Goal: Use online tool/utility: Use online tool/utility

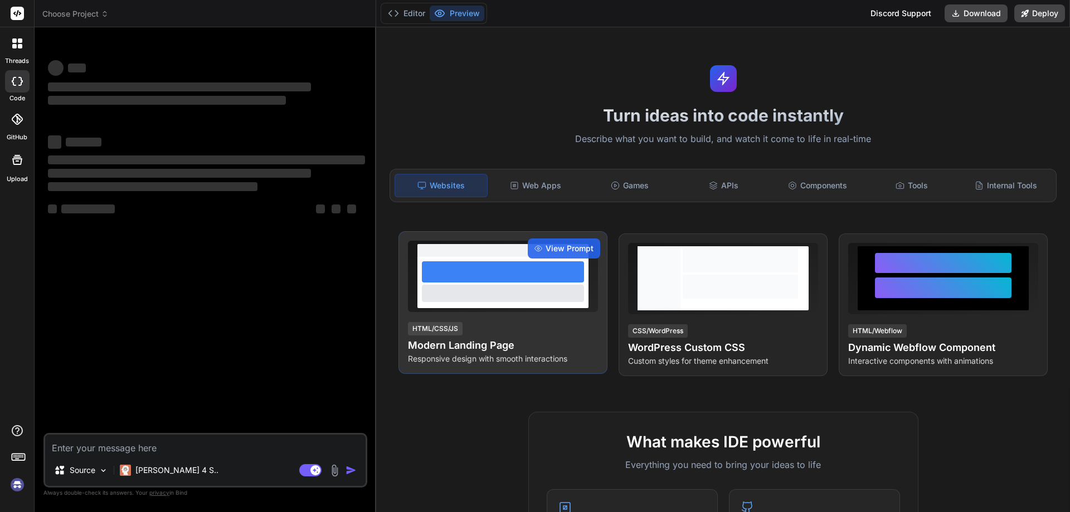
type textarea "x"
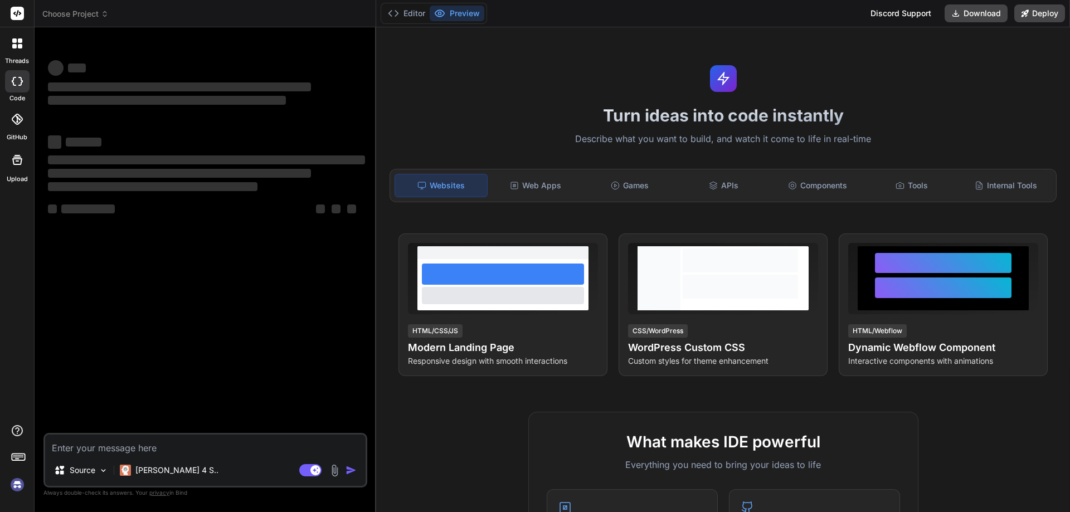
click at [244, 436] on textarea at bounding box center [205, 445] width 321 height 20
click at [245, 443] on textarea at bounding box center [205, 445] width 321 height 20
paste textarea "[URL][DOMAIN_NAME]"
type textarea "[URL][DOMAIN_NAME]"
type textarea "x"
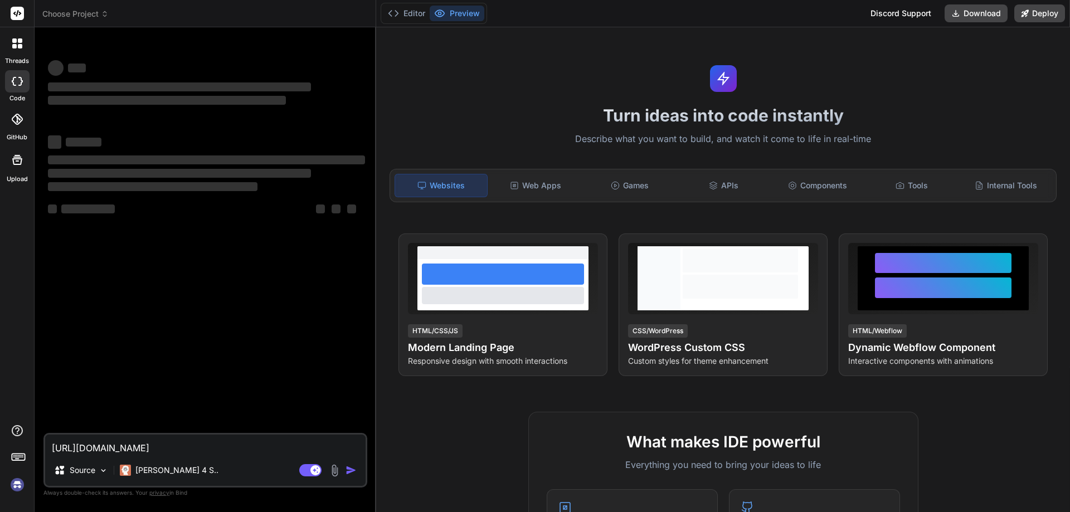
type textarea "[URL][DOMAIN_NAME]"
type textarea "x"
type textarea "[URL][DOMAIN_NAME] b"
type textarea "x"
type textarea "[URL][DOMAIN_NAME] bu"
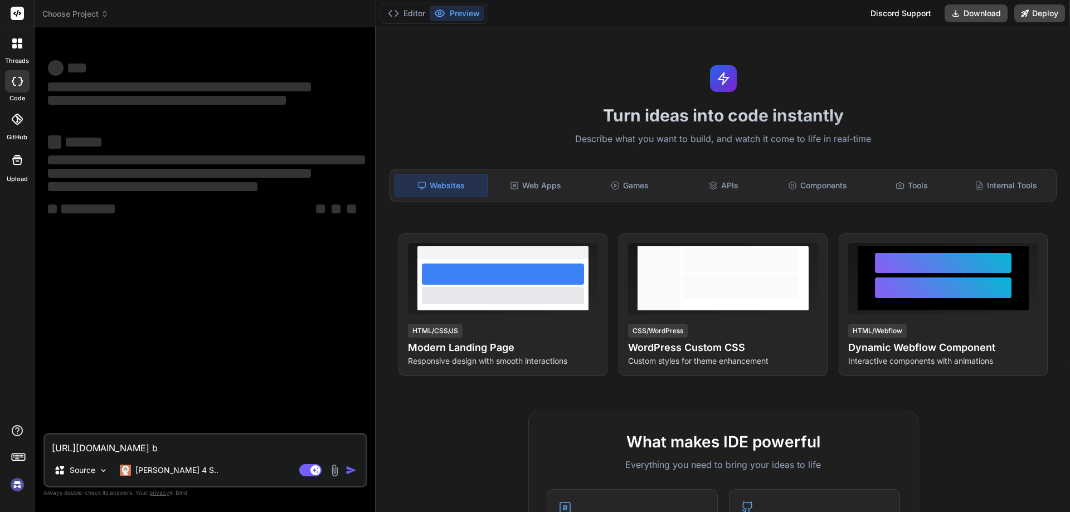
type textarea "x"
type textarea "[URL][DOMAIN_NAME] bu"
type textarea "x"
type textarea "[URL][DOMAIN_NAME] bu s"
type textarea "x"
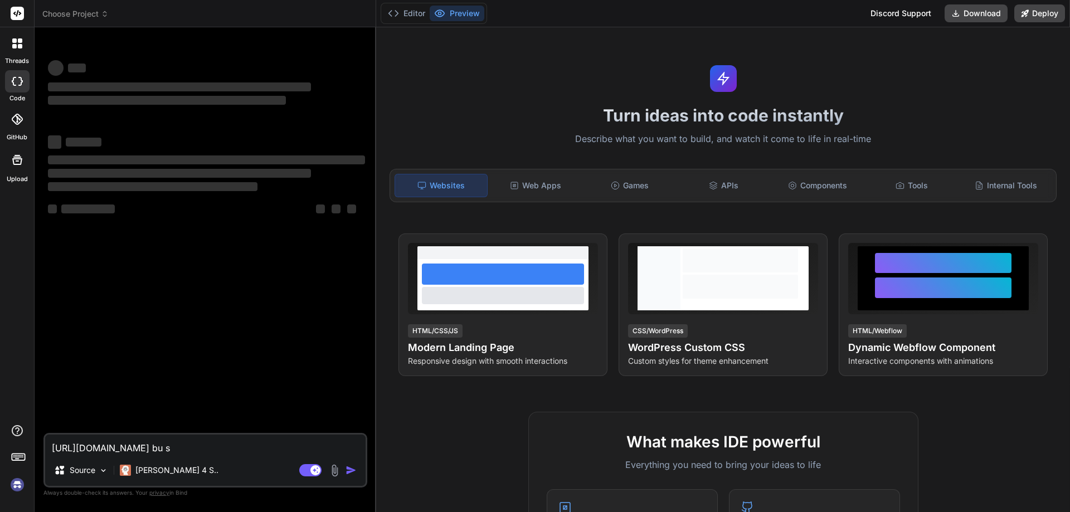
type textarea "[URL][DOMAIN_NAME] bu si"
type textarea "x"
type textarea "[URL][DOMAIN_NAME] bu sit"
type textarea "x"
type textarea "[URL][DOMAIN_NAME] bu site"
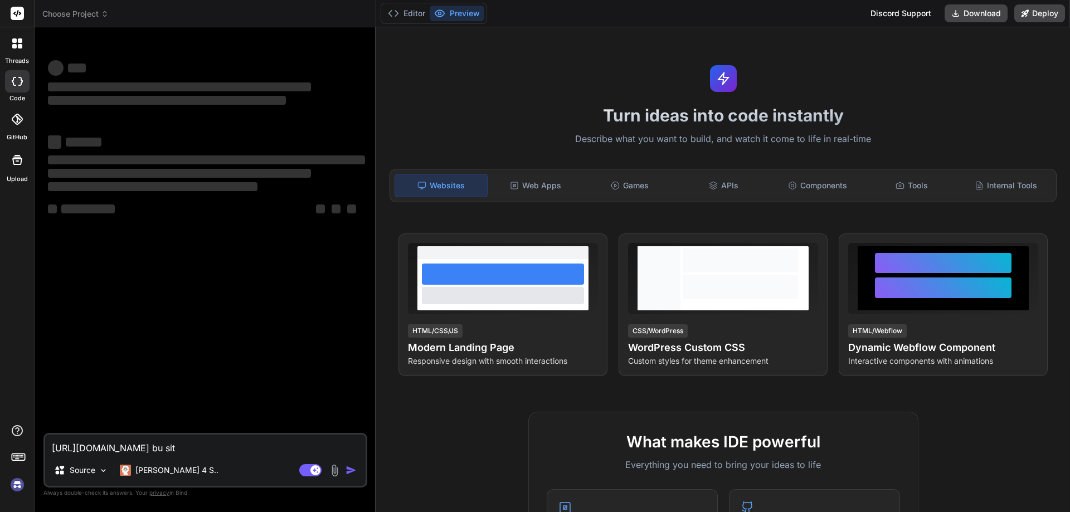
type textarea "x"
type textarea "[URL][DOMAIN_NAME] bu siteyt"
type textarea "x"
type textarea "[URL][DOMAIN_NAME] bu siteyte"
type textarea "x"
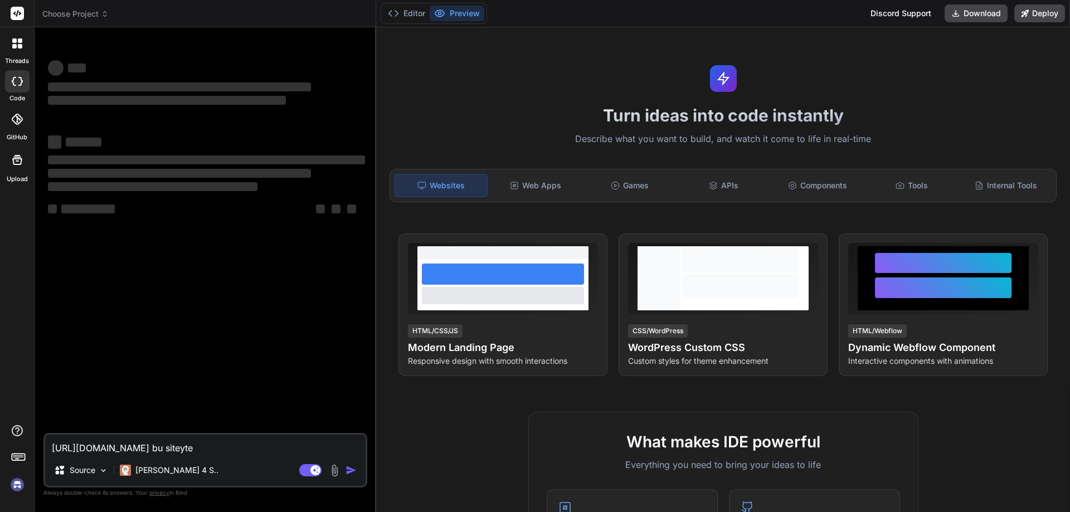
type textarea "[URL][DOMAIN_NAME] bu siteyt"
type textarea "x"
type textarea "[URL][DOMAIN_NAME] bu sitey"
type textarea "x"
type textarea "[URL][DOMAIN_NAME] bu siteye"
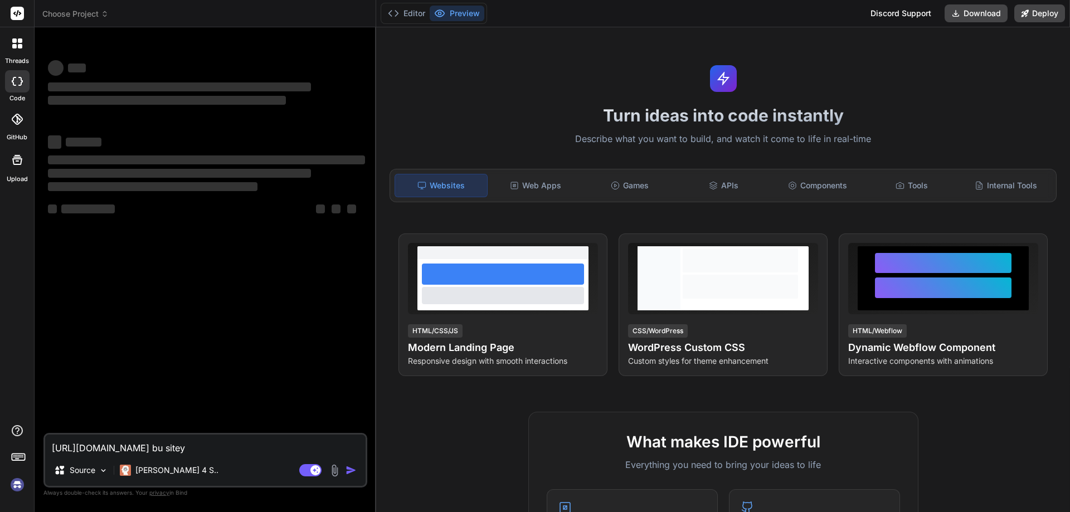
type textarea "x"
type textarea "[URL][DOMAIN_NAME] bu siteye"
type textarea "x"
type textarea "[URL][DOMAIN_NAME] bu siteye b"
type textarea "x"
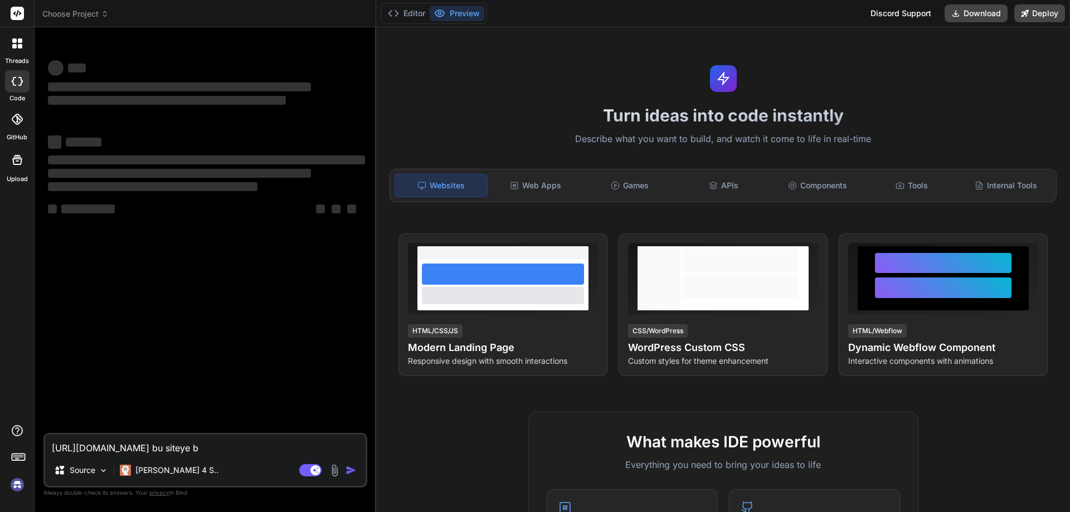
type textarea "[URL][DOMAIN_NAME] bu siteye be"
type textarea "x"
type textarea "[URL][DOMAIN_NAME] bu siteye ben"
type textarea "x"
type textarea "[URL][DOMAIN_NAME] bu siteye [PERSON_NAME]"
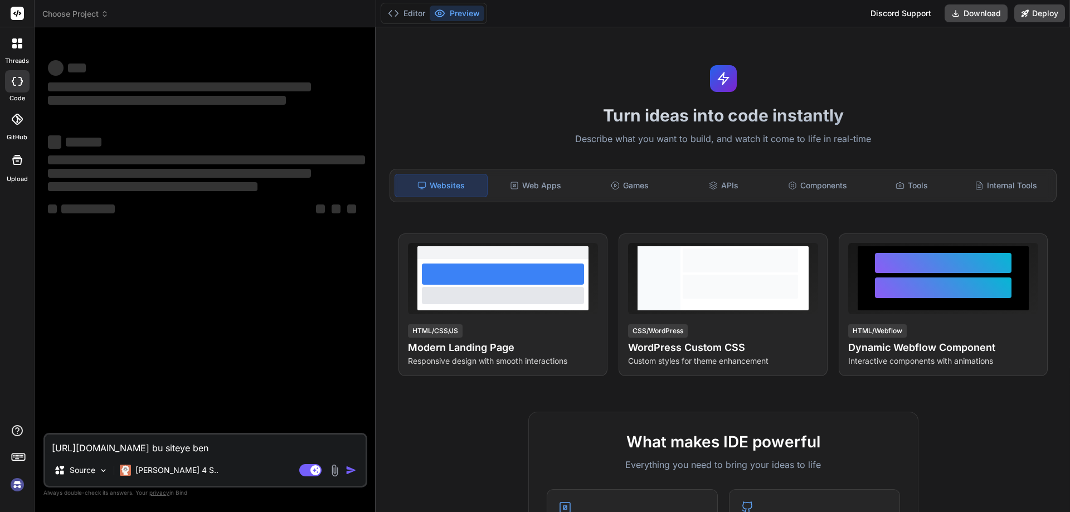
type textarea "x"
type textarea "[URL][DOMAIN_NAME] bu siteye benze"
type textarea "x"
type textarea "[URL][DOMAIN_NAME] bu siteye benzer"
type textarea "x"
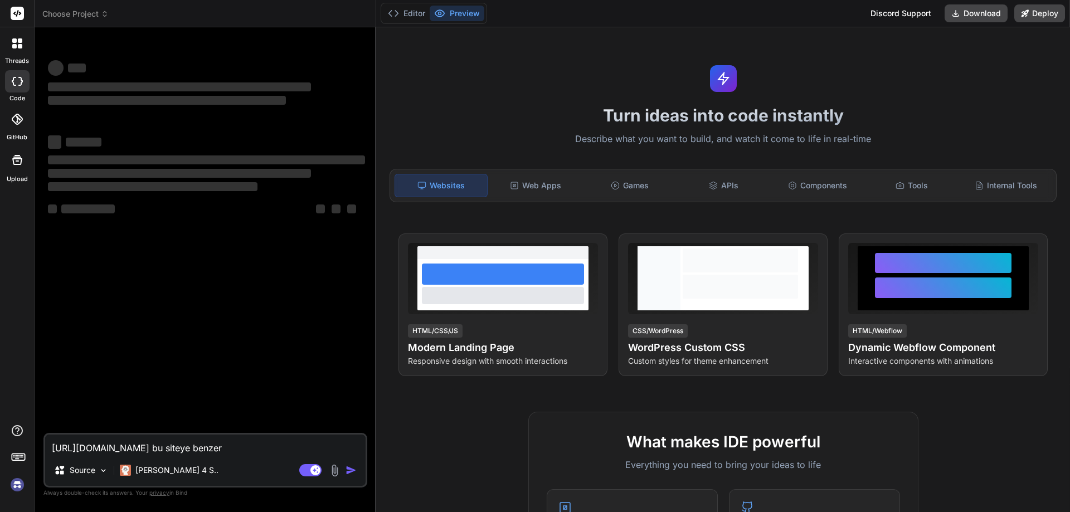
type textarea "[URL][DOMAIN_NAME] bu siteye benzer"
type textarea "x"
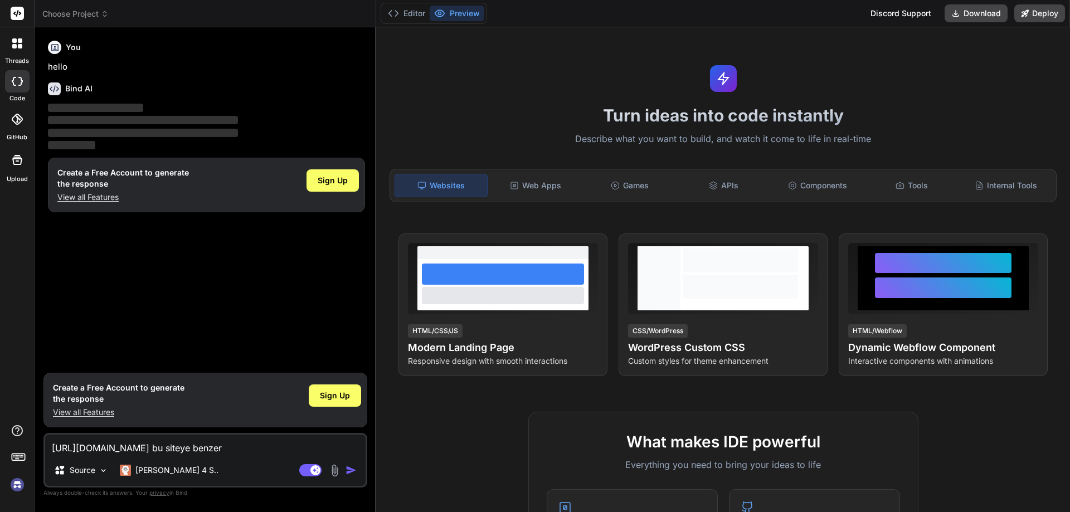
type textarea "[URL][DOMAIN_NAME] bu siteye benzerb"
type textarea "x"
type textarea "[URL][DOMAIN_NAME] bu siteye benzerbi"
type textarea "x"
type textarea "[URL][DOMAIN_NAME] bu siteye benzerbir"
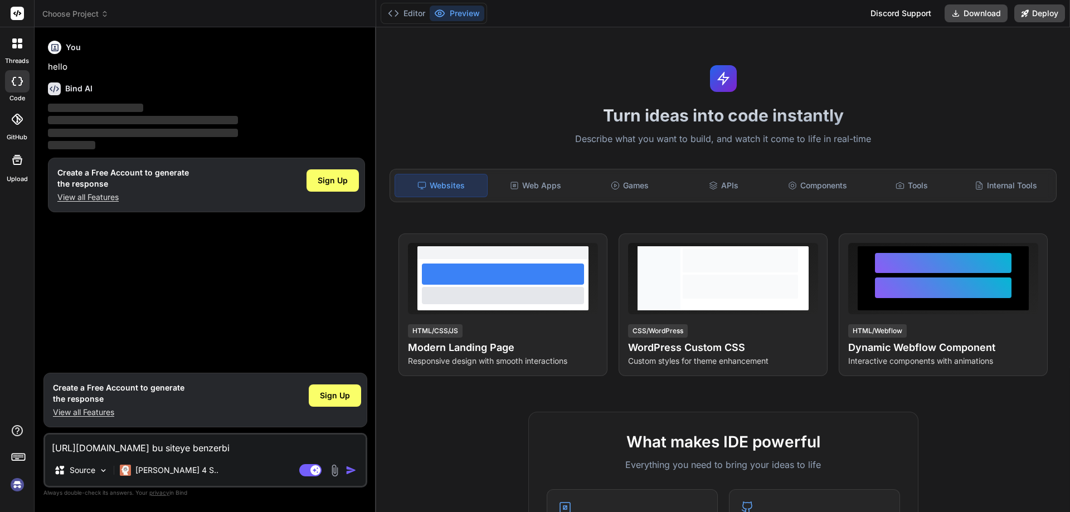
type textarea "x"
type textarea "[URL][DOMAIN_NAME] bu siteye benzerbir"
type textarea "x"
type textarea "[URL][DOMAIN_NAME] bu siteye benzerbir s"
type textarea "x"
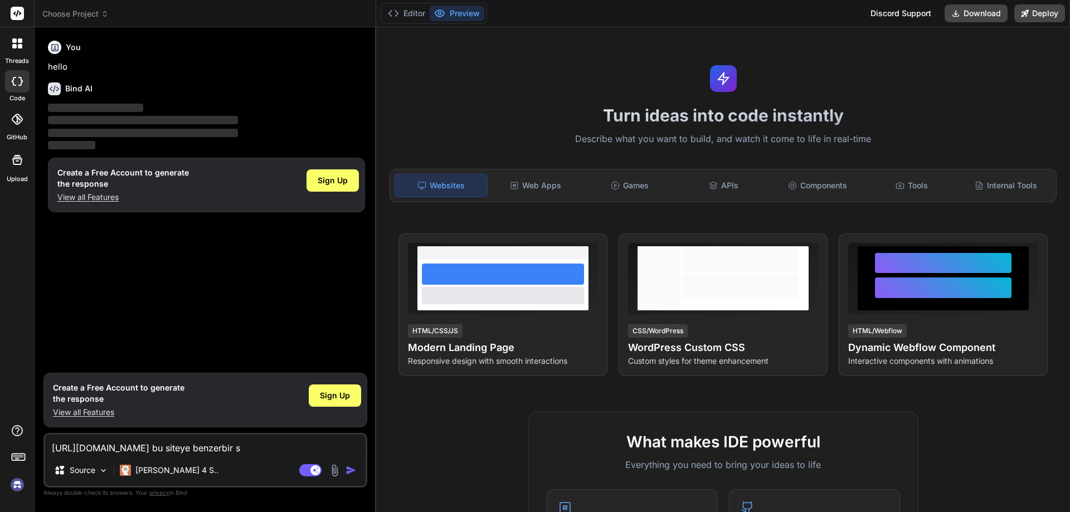
type textarea "[URL][DOMAIN_NAME] bu siteye benzerbir si"
type textarea "x"
type textarea "[URL][DOMAIN_NAME] bu siteye benzerbir sit"
type textarea "x"
type textarea "[URL][DOMAIN_NAME] bu siteye benzerbir site"
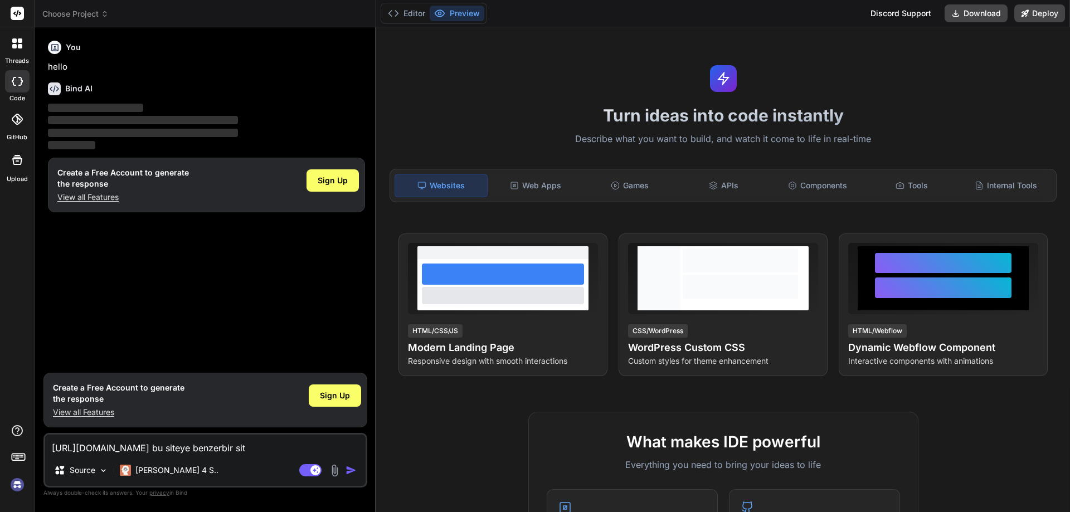
type textarea "x"
type textarea "[URL][DOMAIN_NAME] bu siteye benzerbir site"
type textarea "x"
type textarea "[URL][DOMAIN_NAME] bu siteye benzerbir site y"
type textarea "x"
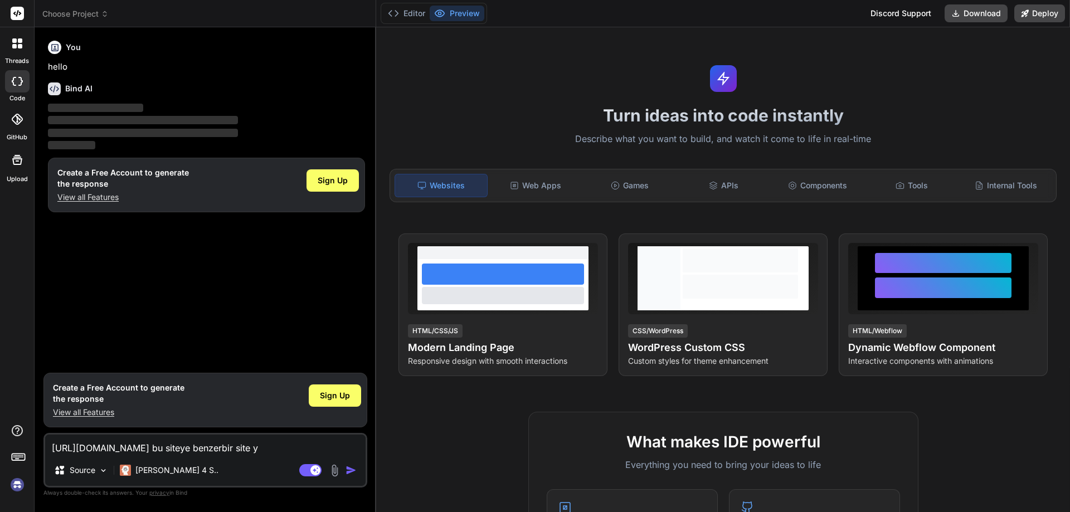
type textarea "[URL][DOMAIN_NAME] bu siteye benzerbir site ya"
type textarea "x"
type textarea "[URL][DOMAIN_NAME] bu siteye benzerbir site yap"
type textarea "x"
type textarea "[URL][DOMAIN_NAME] bu siteye benzerbir site yapa"
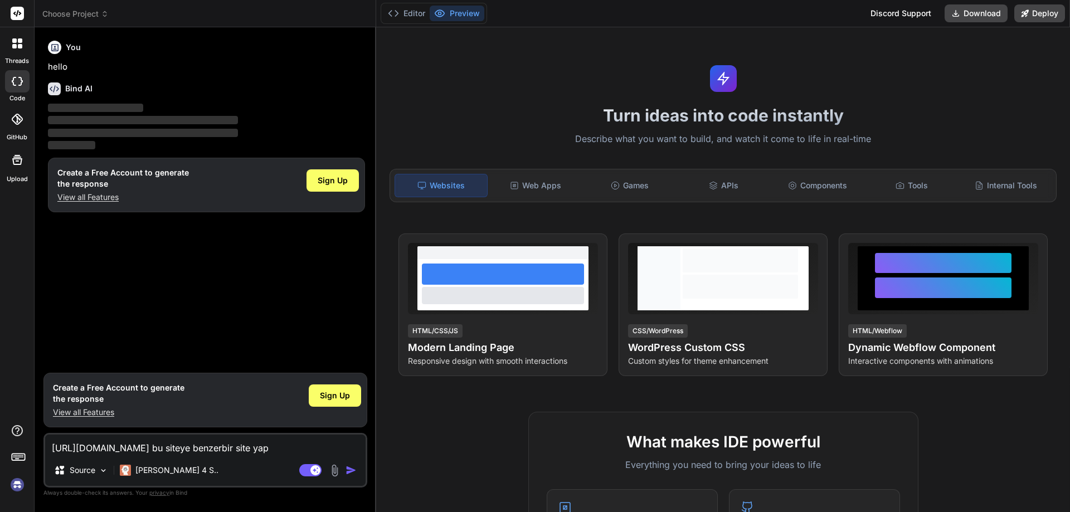
type textarea "x"
type textarea "[URL][DOMAIN_NAME] bu siteye benzerbir site yapab"
type textarea "x"
type textarea "[URL][DOMAIN_NAME] bu siteye benzerbir site yapabi"
type textarea "x"
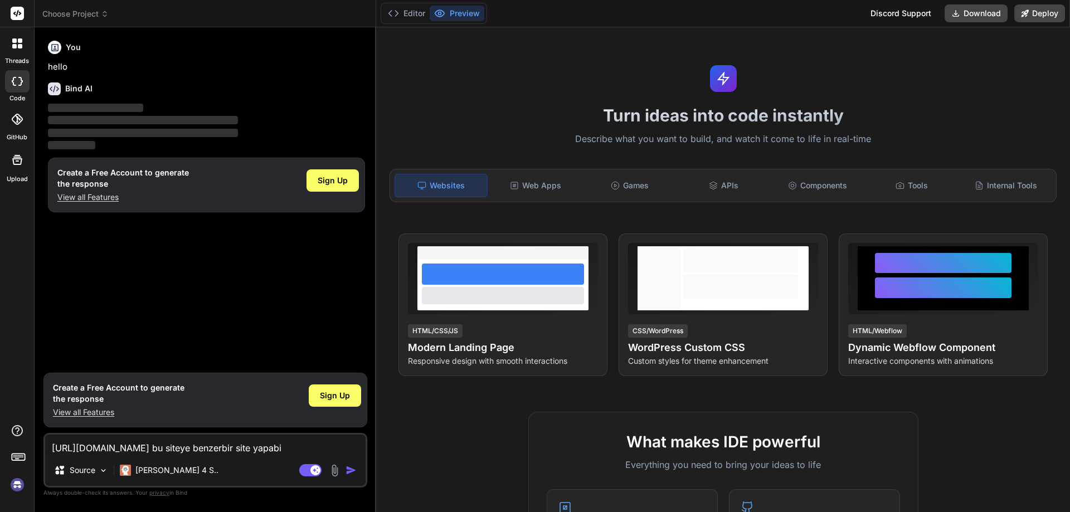
type textarea "[URL][DOMAIN_NAME] bu siteye benzerbir site yapabil"
type textarea "x"
type textarea "[URL][DOMAIN_NAME] bu siteye benzerbir site yapabili"
type textarea "x"
type textarea "[URL][DOMAIN_NAME] bu siteye benzerbir site yapabilir"
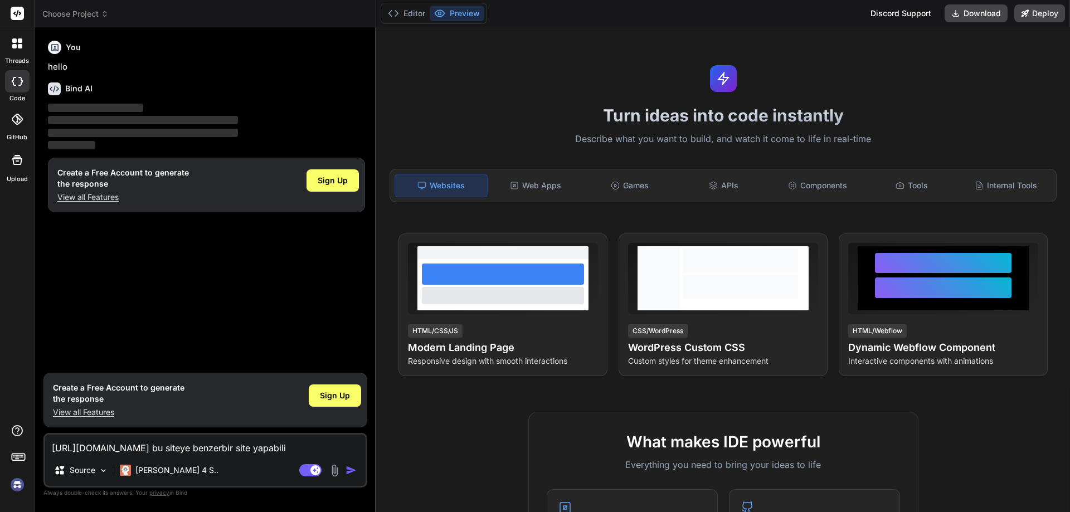
type textarea "x"
type textarea "[URL][DOMAIN_NAME] bu siteye benzerbir site yapabilirm"
type textarea "x"
type textarea "[URL][DOMAIN_NAME] bu siteye benzerbir site yapabilirmi"
type textarea "x"
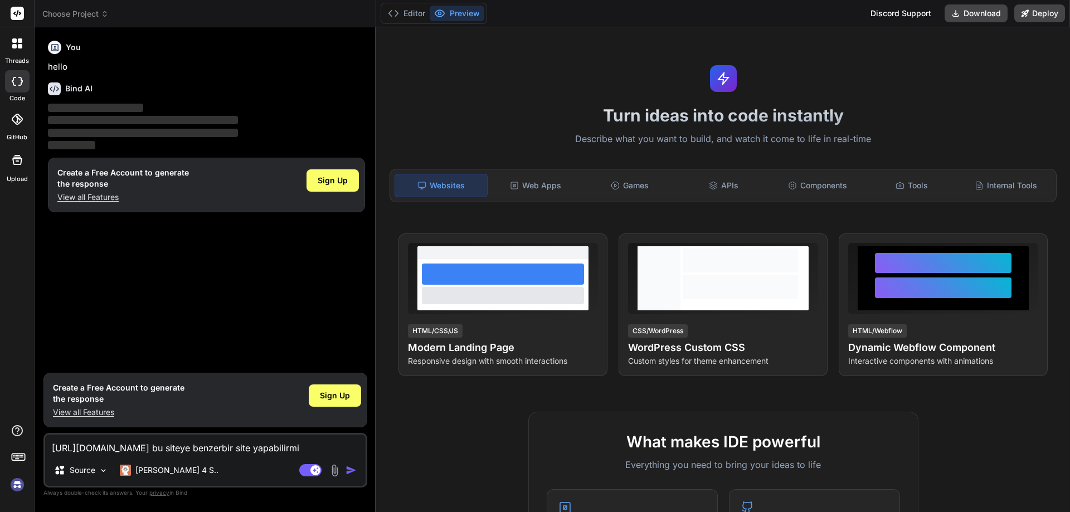
type textarea "[URL][DOMAIN_NAME] bu siteye benzerbir site yapabilirmis"
type textarea "x"
type textarea "[URL][DOMAIN_NAME] bu siteye benzerbir site yapabilirmisi"
type textarea "x"
type textarea "[URL][DOMAIN_NAME] bu siteye benzerbir site yapabilirmisin"
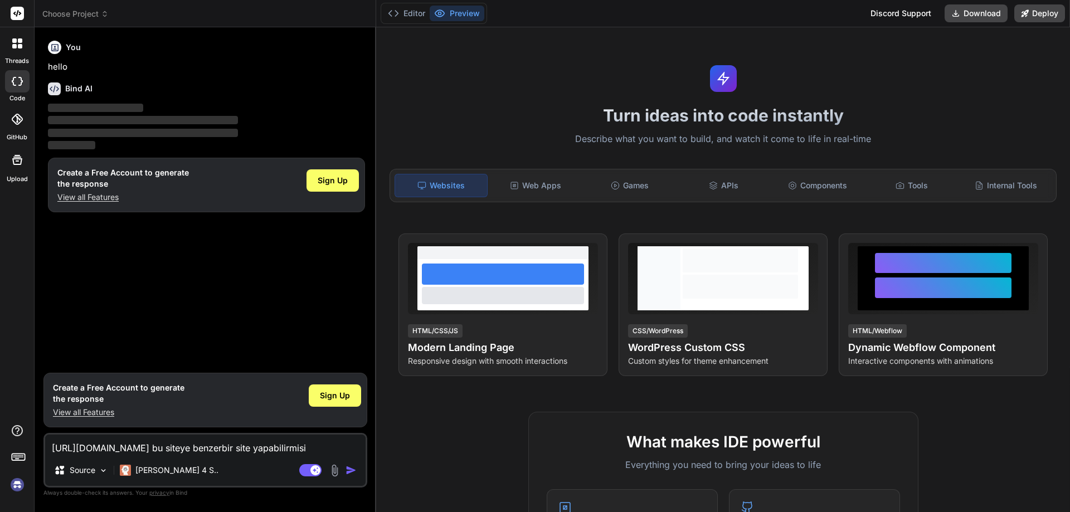
type textarea "x"
type textarea "[URL][DOMAIN_NAME] bu siteye benzerbir site yapabilirmisin"
click at [354, 469] on img "button" at bounding box center [351, 470] width 11 height 11
click at [341, 396] on span "Sign Up" at bounding box center [335, 395] width 30 height 11
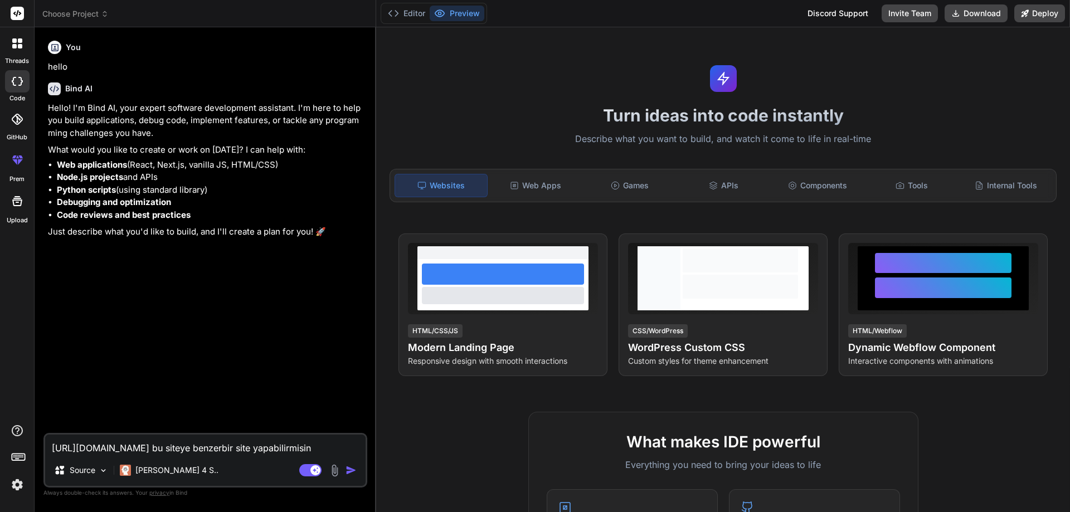
click at [352, 447] on textarea "[URL][DOMAIN_NAME] bu siteye benzerbir site yapabilirmisin" at bounding box center [205, 445] width 321 height 20
type textarea "x"
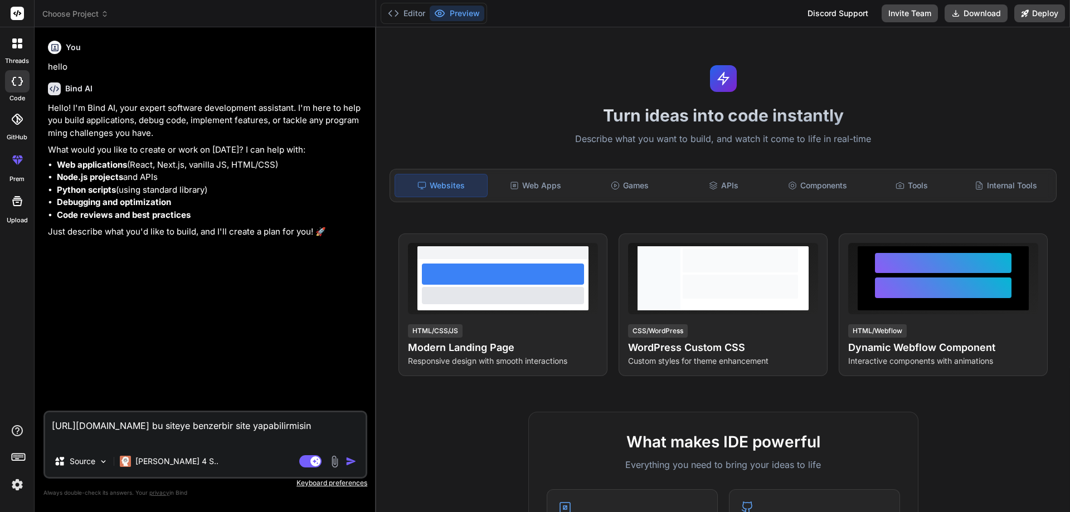
type textarea "[URL][DOMAIN_NAME] bu siteye benzerbir site yapabilirmisin b"
type textarea "x"
type textarea "[URL][DOMAIN_NAME] bu siteye benzerbir site yapabilirmisin bu"
type textarea "x"
type textarea "[URL][DOMAIN_NAME] bu siteye benzerbir site yapabilirmisin bu"
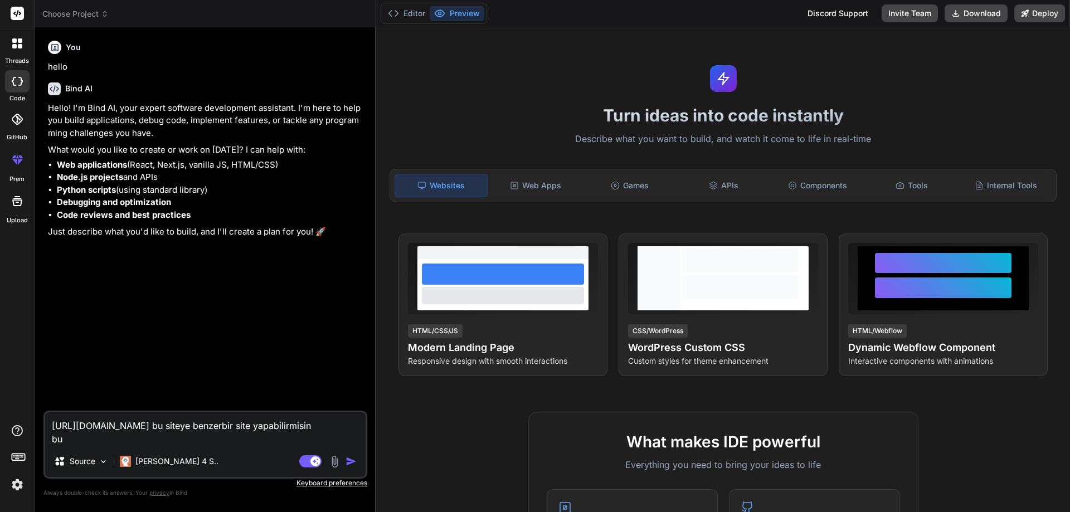
type textarea "x"
type textarea "[URL][DOMAIN_NAME] bu siteye benzerbir site yapabilirmisin bu s"
type textarea "x"
type textarea "[URL][DOMAIN_NAME] bu siteye benzerbir site yapabilirmisin bu si"
type textarea "x"
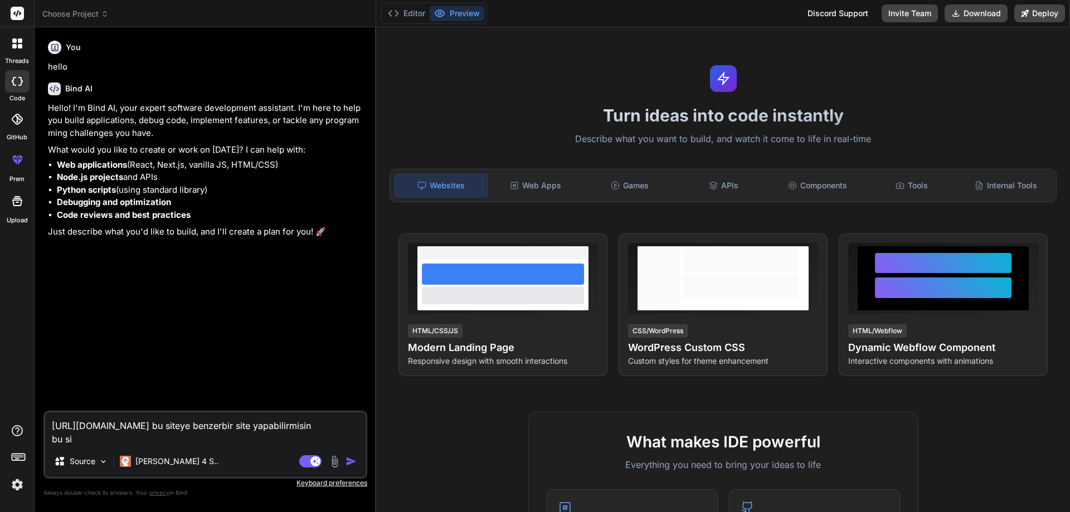
type textarea "[URL][DOMAIN_NAME] bu siteye benzerbir site yapabilirmisin bu sit"
type textarea "x"
type textarea "[URL][DOMAIN_NAME] bu siteye benzerbir site yapabilirmisin bu site"
type textarea "x"
type textarea "[URL][DOMAIN_NAME] bu siteye benzerbir site yapabilirmisin bu site"
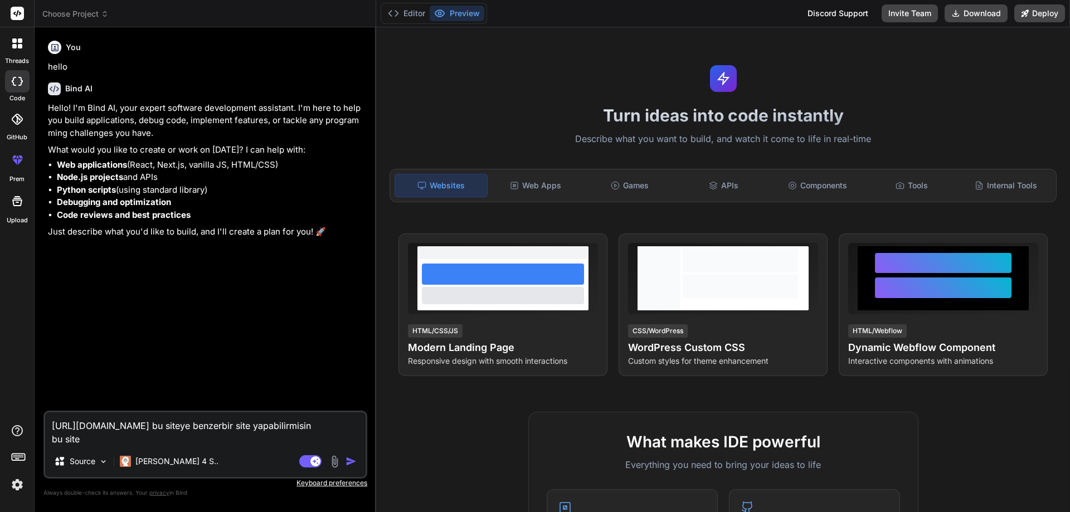
type textarea "x"
type textarea "[URL][DOMAIN_NAME] bu siteye benzerbir site yapabilirmisin bu site s"
type textarea "x"
type textarea "[URL][DOMAIN_NAME] bu siteye benzerbir site yapabilirmisin bu site si"
type textarea "x"
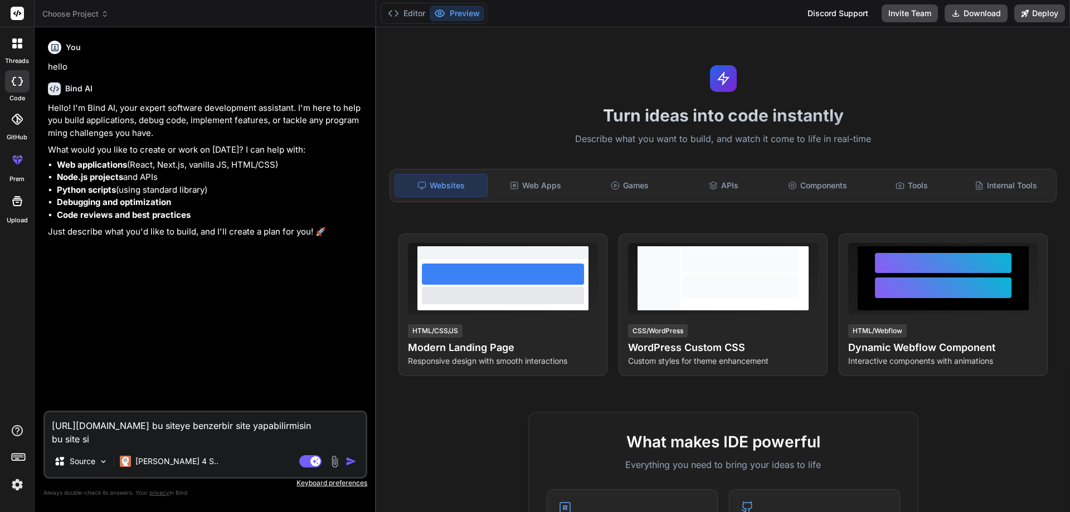
type textarea "[URL][DOMAIN_NAME] bu siteye benzerbir site yapabilirmisin bu site s"
type textarea "x"
type textarea "[URL][DOMAIN_NAME] bu siteye benzerbir site yapabilirmisin bu site"
type textarea "x"
type textarea "[URL][DOMAIN_NAME] bu siteye benzerbir site yapabilirmisin bu site s"
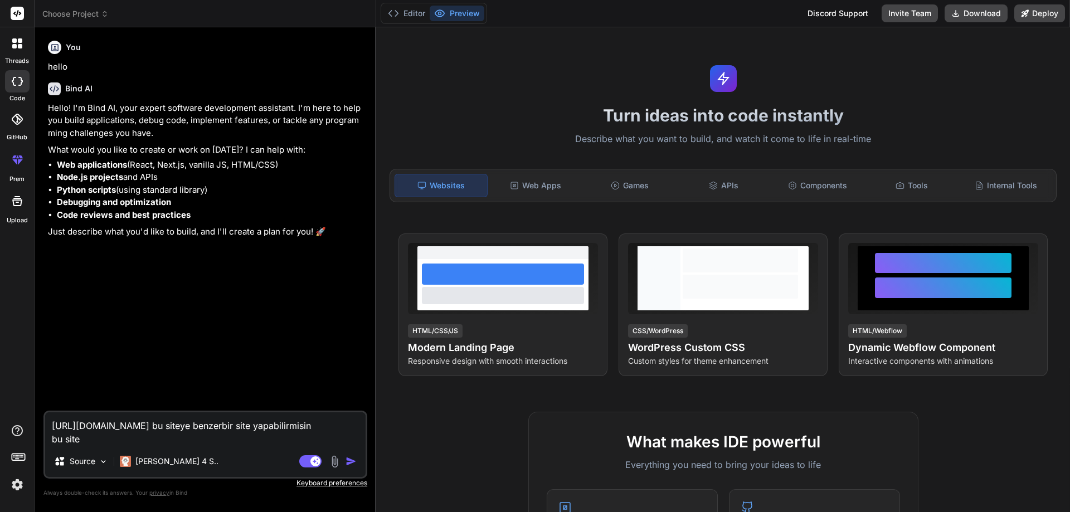
type textarea "x"
type textarea "[URL][DOMAIN_NAME] bu siteye benzerbir site yapabilirmisin bu site st"
type textarea "x"
type textarea "[URL][DOMAIN_NAME] bu siteye benzerbir site yapabilirmisin bu site sta"
type textarea "x"
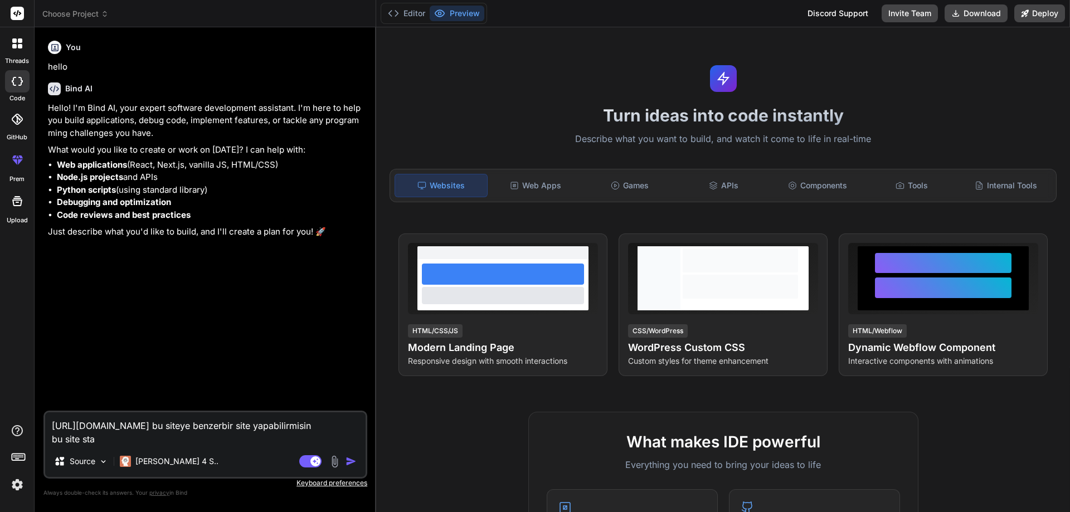
type textarea "[URL][DOMAIN_NAME] bu siteye benzerbir site yapabilirmisin bu site stat"
type textarea "x"
type textarea "[URL][DOMAIN_NAME] bu siteye benzerbir site yapabilirmisin bu site stati"
type textarea "x"
type textarea "[URL][DOMAIN_NAME] bu siteye benzerbir site yapabilirmisin bu site static"
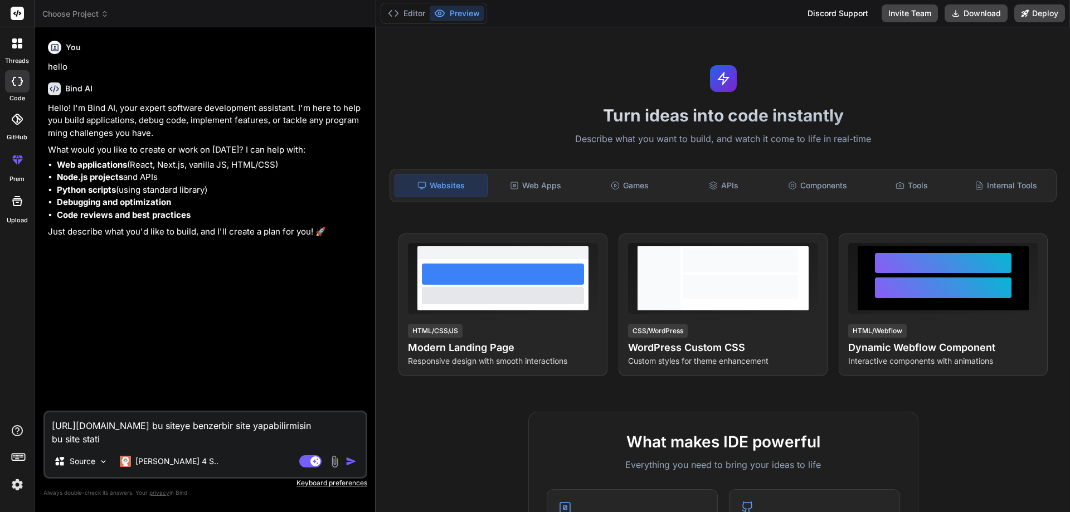
type textarea "x"
type textarea "[URL][DOMAIN_NAME] bu siteye benzerbir site yapabilirmisin bu site static"
type textarea "x"
type textarea "[URL][DOMAIN_NAME] bu siteye benzerbir site yapabilirmisin bu site static b"
type textarea "x"
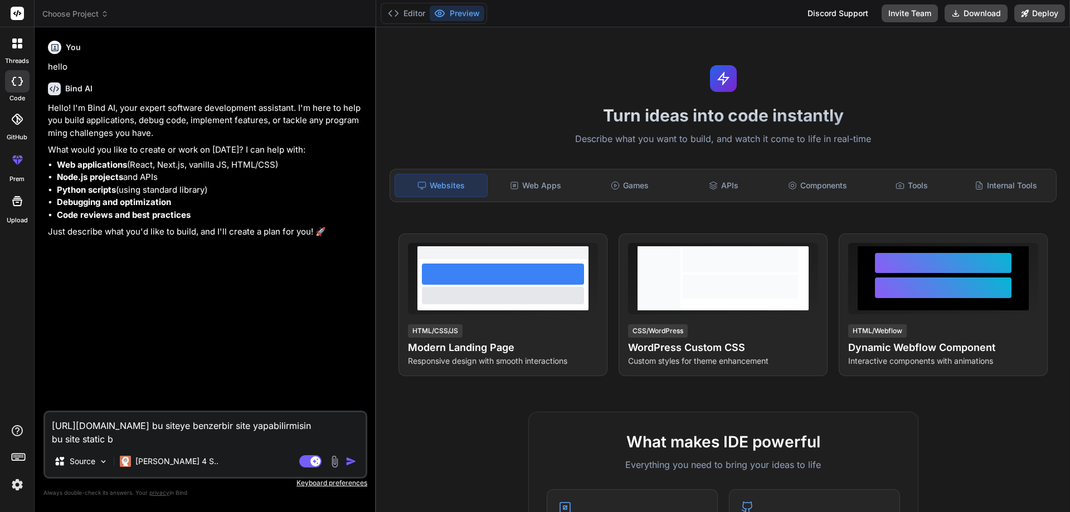
type textarea "[URL][DOMAIN_NAME] bu siteye benzerbir site yapabilirmisin bu site static bi"
type textarea "x"
type textarea "[URL][DOMAIN_NAME] bu siteye benzerbir site yapabilirmisin bu site static bir"
type textarea "x"
type textarea "[URL][DOMAIN_NAME] bu siteye benzerbir site yapabilirmisin bu site static bir"
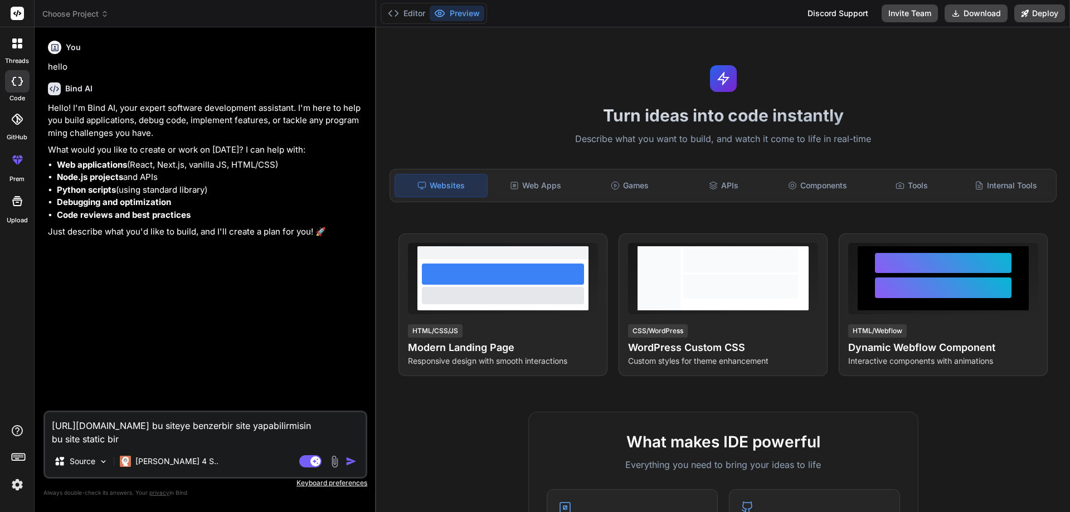
type textarea "x"
type textarea "[URL][DOMAIN_NAME] bu siteye benzerbir site yapabilirmisin bu site static bir r"
type textarea "x"
type textarea "[URL][DOMAIN_NAME] bu siteye benzerbir site yapabilirmisin bu site static bir re"
type textarea "x"
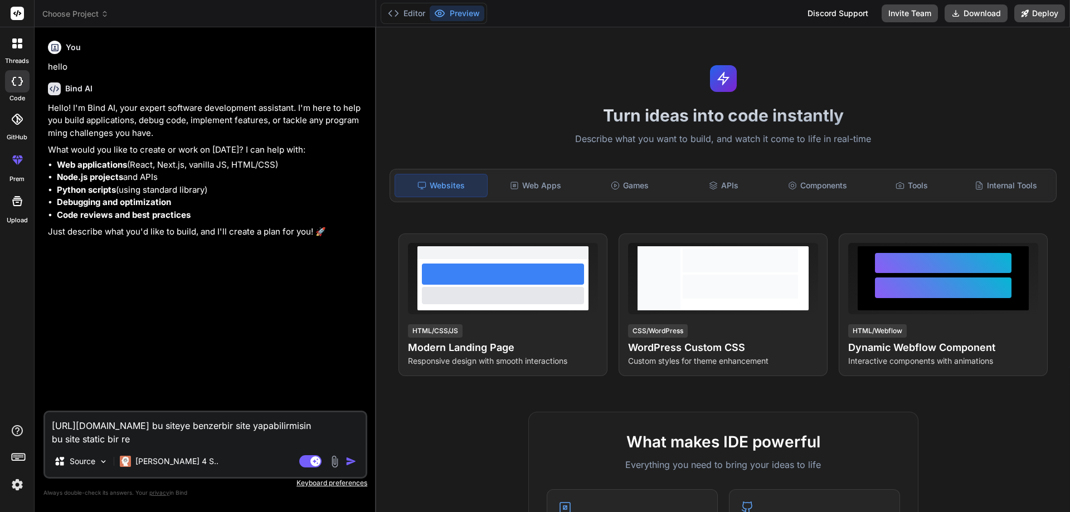
type textarea "[URL][DOMAIN_NAME] bu siteye benzerbir site yapabilirmisin bu site static bir r…"
type textarea "x"
type textarea "[URL][DOMAIN_NAME] bu siteye benzerbir site yapabilirmisin bu site static bir r…"
type textarea "x"
type textarea "[URL][DOMAIN_NAME] bu siteye benzerbir site yapabilirmisin bu site static bir r…"
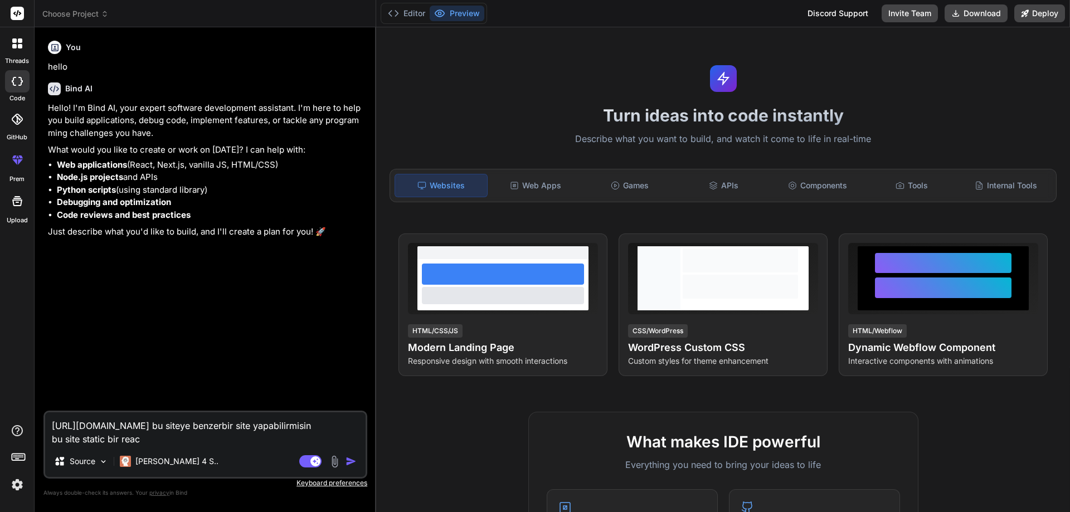
type textarea "x"
type textarea "[URL][DOMAIN_NAME] bu siteye benzerbir site yapabilirmisin bu site static bir r…"
type textarea "x"
type textarea "[URL][DOMAIN_NAME] bu siteye benzerbir site yapabilirmisin bu site static bir r…"
type textarea "x"
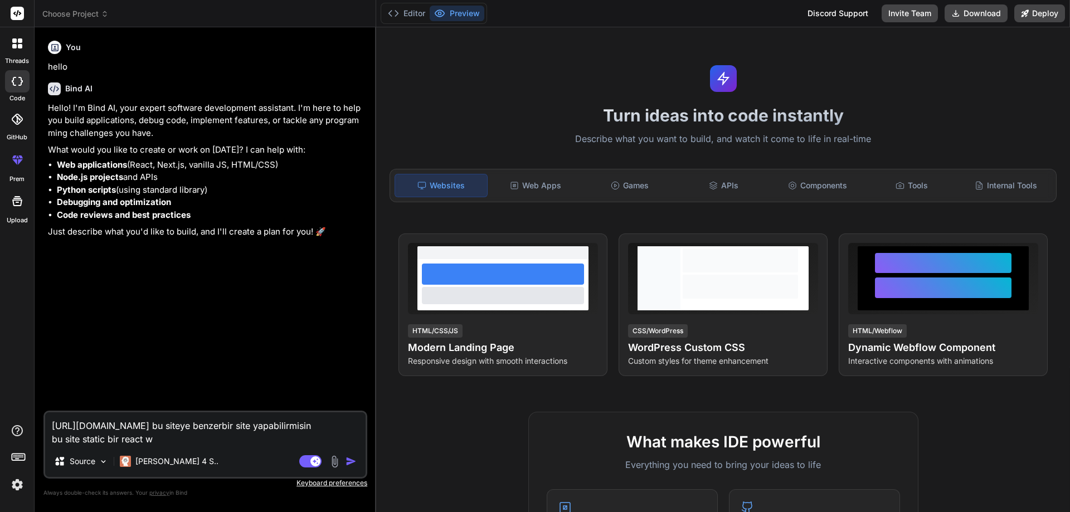
type textarea "[URL][DOMAIN_NAME] bu siteye benzerbir site yapabilirmisin bu site static bir r…"
type textarea "x"
type textarea "[URL][DOMAIN_NAME] bu siteye benzerbir site yapabilirmisin bu site static bir r…"
type textarea "x"
type textarea "[URL][DOMAIN_NAME] bu siteye benzerbir site yapabilirmisin bu site static bir r…"
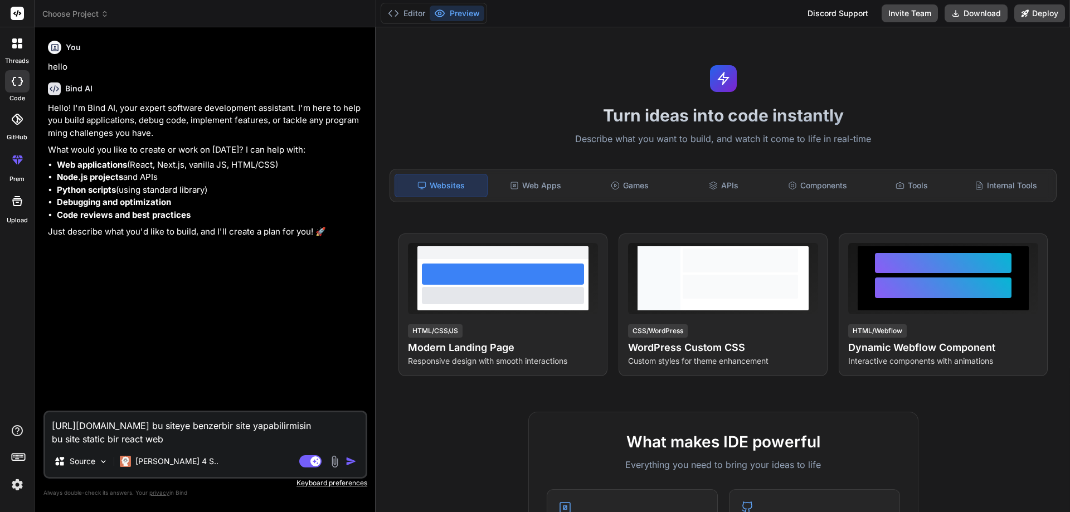
type textarea "x"
type textarea "[URL][DOMAIN_NAME] bu siteye benzerbir site yapabilirmisin bu site static bir r…"
type textarea "x"
type textarea "[URL][DOMAIN_NAME] bu siteye benzerbir site yapabilirmisin bu site static bir r…"
type textarea "x"
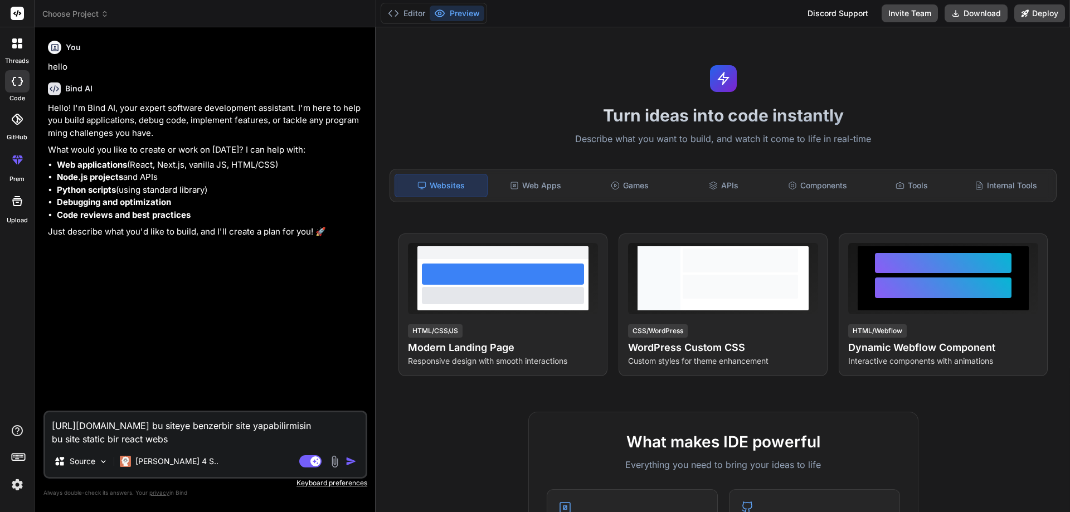
type textarea "[URL][DOMAIN_NAME] bu siteye benzerbir site yapabilirmisin bu site static bir r…"
type textarea "x"
type textarea "[URL][DOMAIN_NAME] bu siteye benzerbir site yapabilirmisin bu site static bir r…"
type textarea "x"
type textarea "[URL][DOMAIN_NAME] bu siteye benzerbir site yapabilirmisin bu site static bir r…"
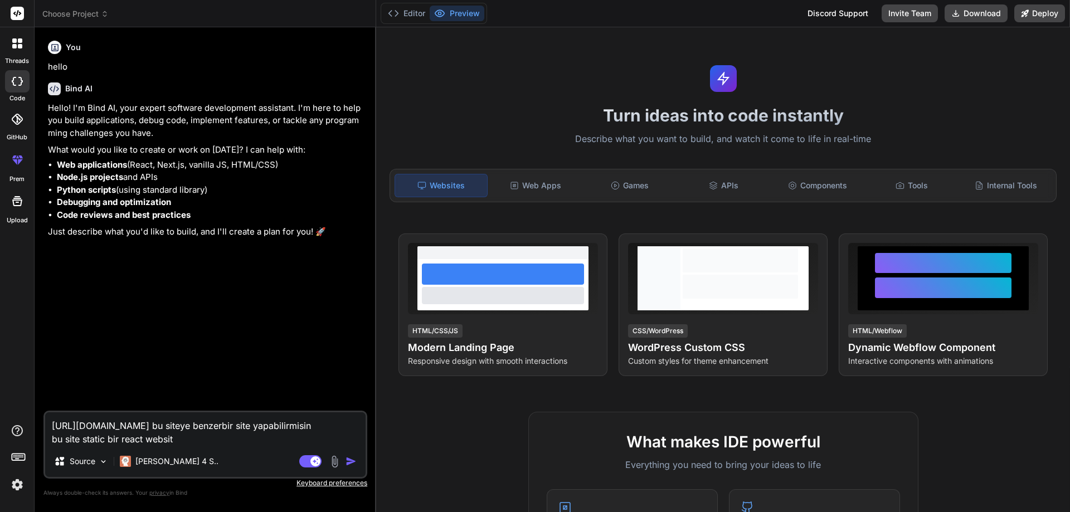
type textarea "x"
type textarea "[URL][DOMAIN_NAME] bu siteye benzerbir site yapabilirmisin bu site static bir r…"
type textarea "x"
type textarea "[URL][DOMAIN_NAME] bu siteye benzerbir site yapabilirmisin bu site static bir r…"
type textarea "x"
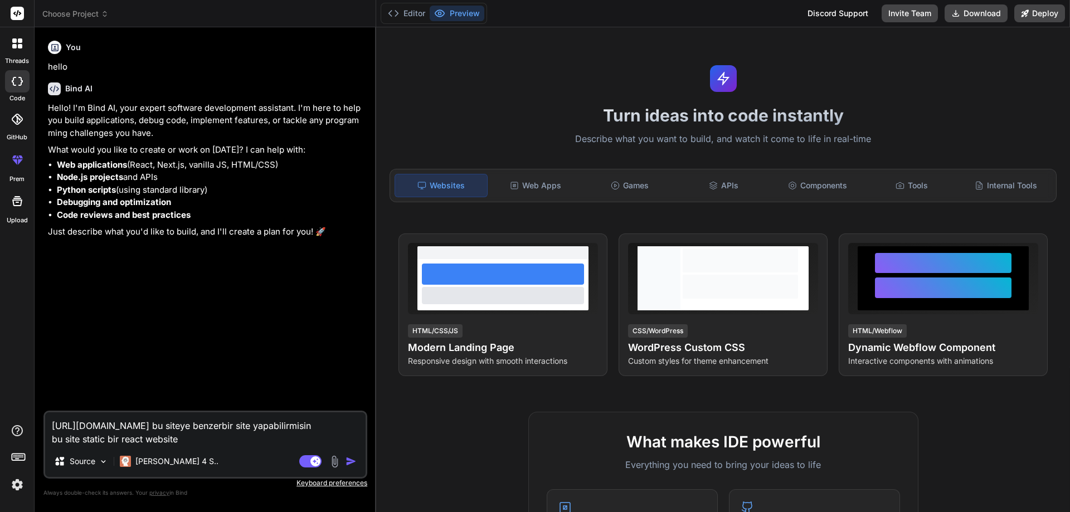
type textarea "[URL][DOMAIN_NAME] bu siteye benzerbir site yapabilirmisin bu site static bir r…"
type textarea "x"
type textarea "[URL][DOMAIN_NAME] bu siteye benzerbir site yapabilirmisin bu site static bir r…"
type textarea "x"
type textarea "[URL][DOMAIN_NAME] bu siteye benzerbir site yapabilirmisin bu site static bir r…"
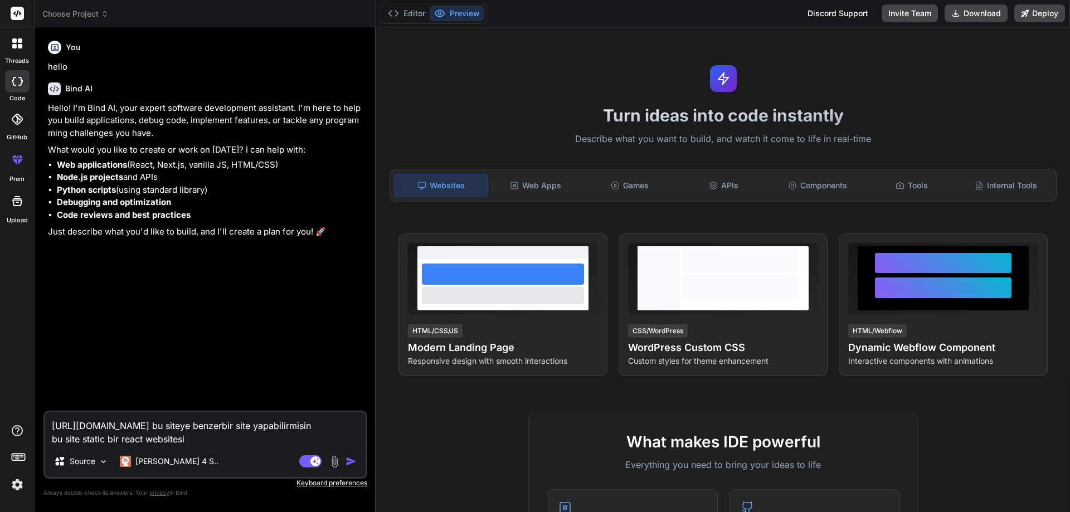
type textarea "x"
type textarea "[URL][DOMAIN_NAME] bu siteye benzerbir site yapabilirmisin bu site static bir r…"
type textarea "x"
type textarea "[URL][DOMAIN_NAME] bu siteye benzerbir site yapabilirmisin bu site static bir r…"
type textarea "x"
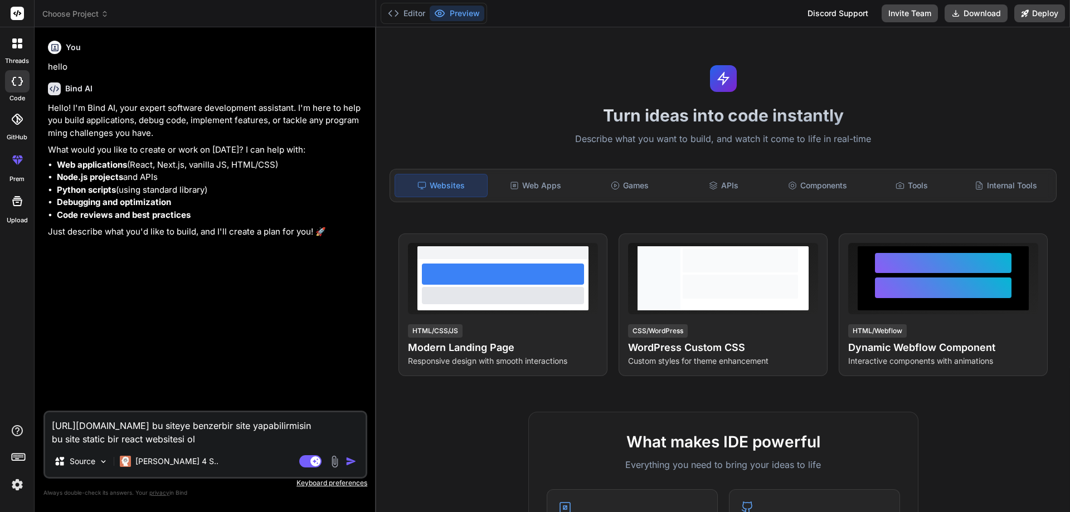
type textarea "[URL][DOMAIN_NAME] bu siteye benzerbir site yapabilirmisin bu site static bir r…"
type textarea "x"
type textarea "[URL][DOMAIN_NAME] bu siteye benzerbir site yapabilirmisin bu site static bir r…"
type textarea "x"
type textarea "[URL][DOMAIN_NAME] bu siteye benzerbir site yapabilirmisin bu site static bir r…"
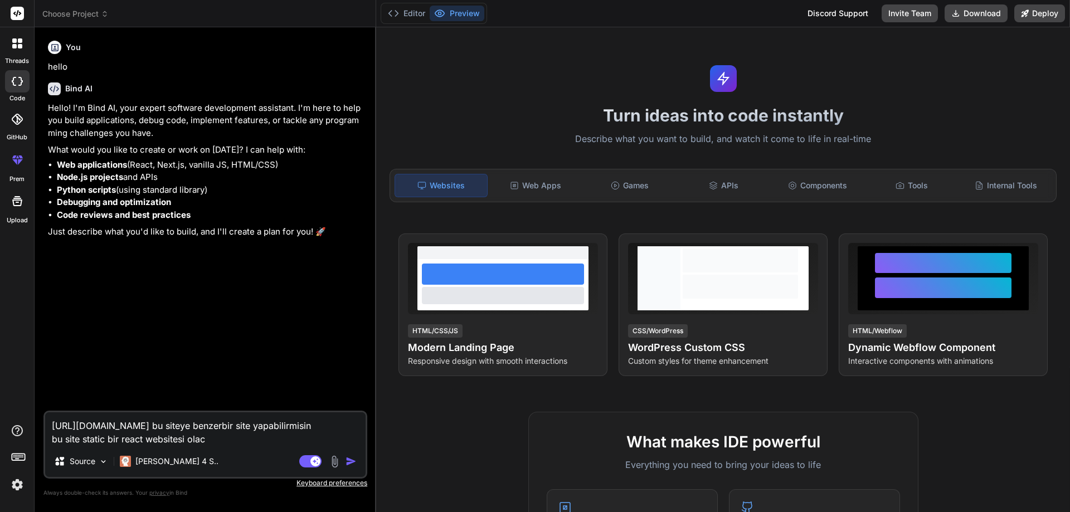
type textarea "x"
type textarea "[URL][DOMAIN_NAME] bu siteye benzerbir site yapabilirmisin bu site static bir r…"
type textarea "x"
type textarea "[URL][DOMAIN_NAME] bu siteye benzerbir site yapabilirmisin bu site static bir r…"
type textarea "x"
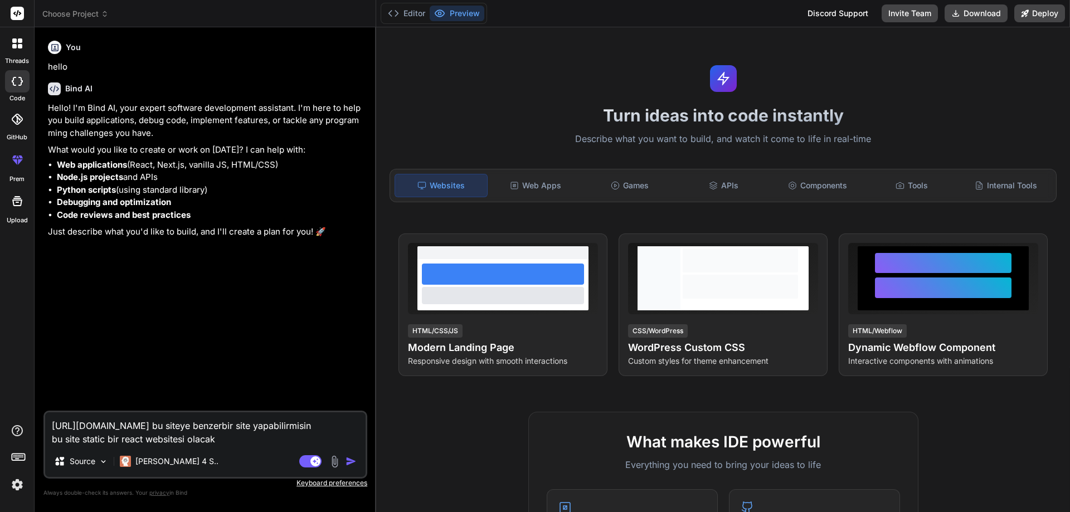
type textarea "[URL][DOMAIN_NAME] bu siteye benzerbir site yapabilirmisin bu site static bir r…"
type textarea "x"
type textarea "[URL][DOMAIN_NAME] bu siteye benzerbir site yapabilirmisin bu site static bir r…"
type textarea "x"
type textarea "[URL][DOMAIN_NAME] bu siteye benzerbir site yapabilirmisin bu site static bir r…"
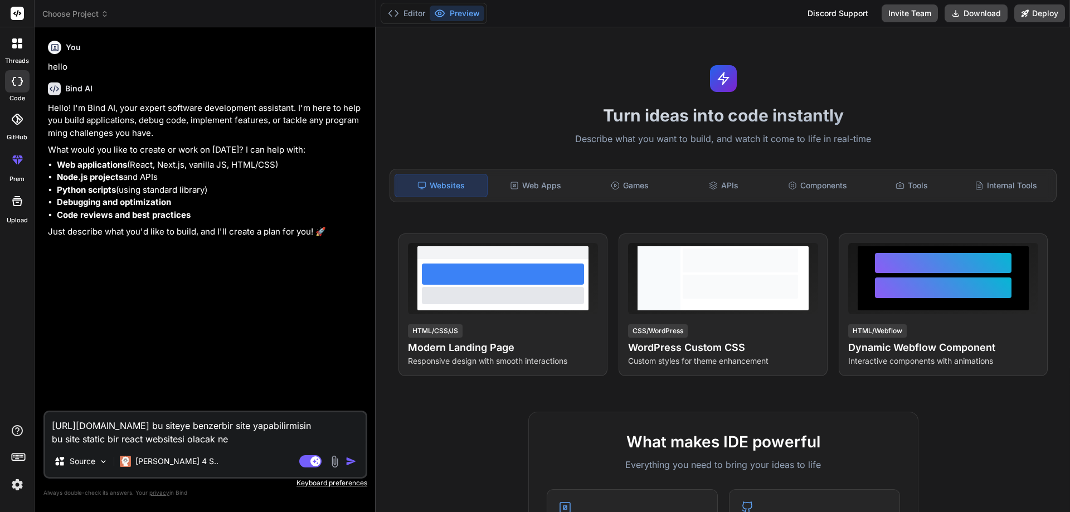
type textarea "x"
type textarea "[URL][DOMAIN_NAME] bu siteye benzerbir site yapabilirmisin bu site static bir r…"
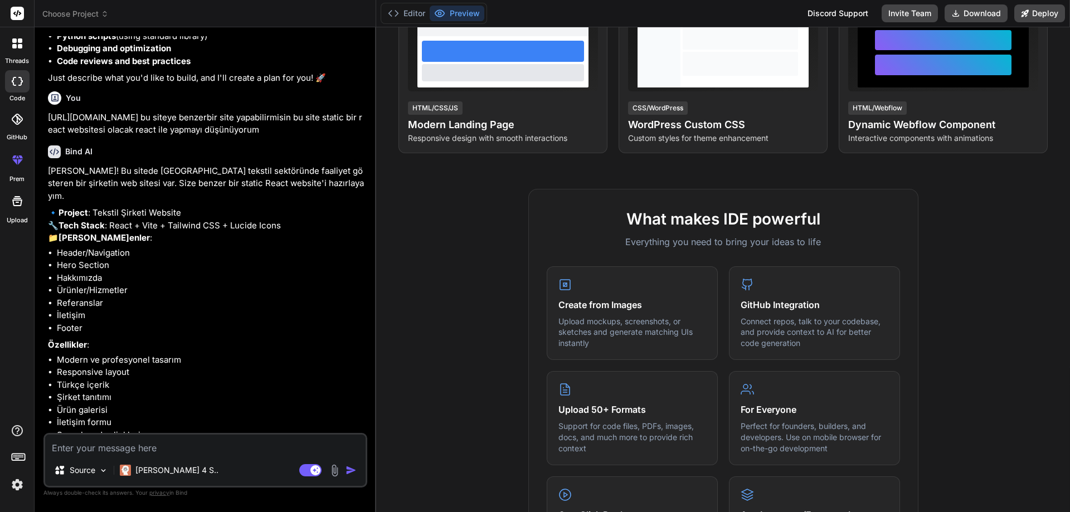
scroll to position [207, 0]
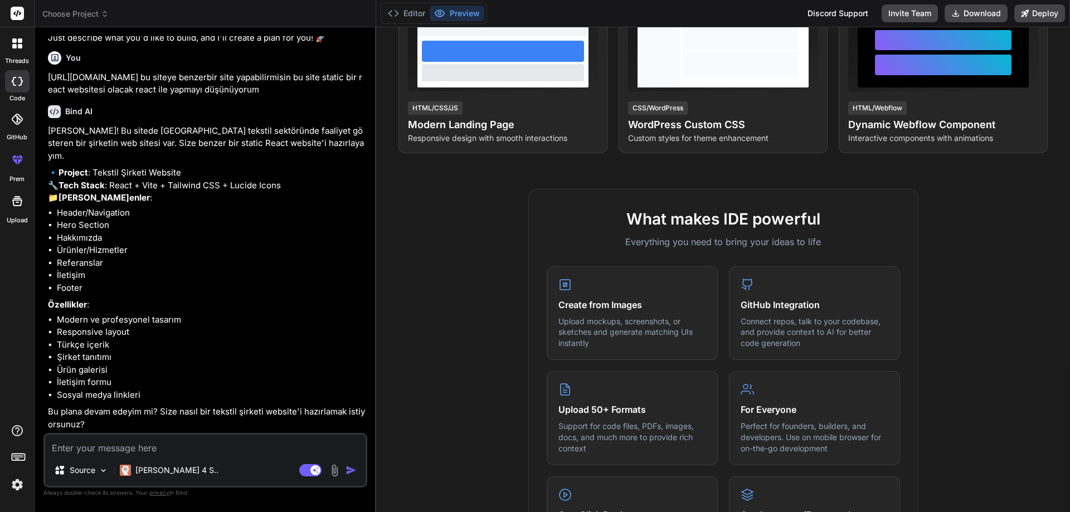
click at [175, 445] on textarea at bounding box center [205, 445] width 321 height 20
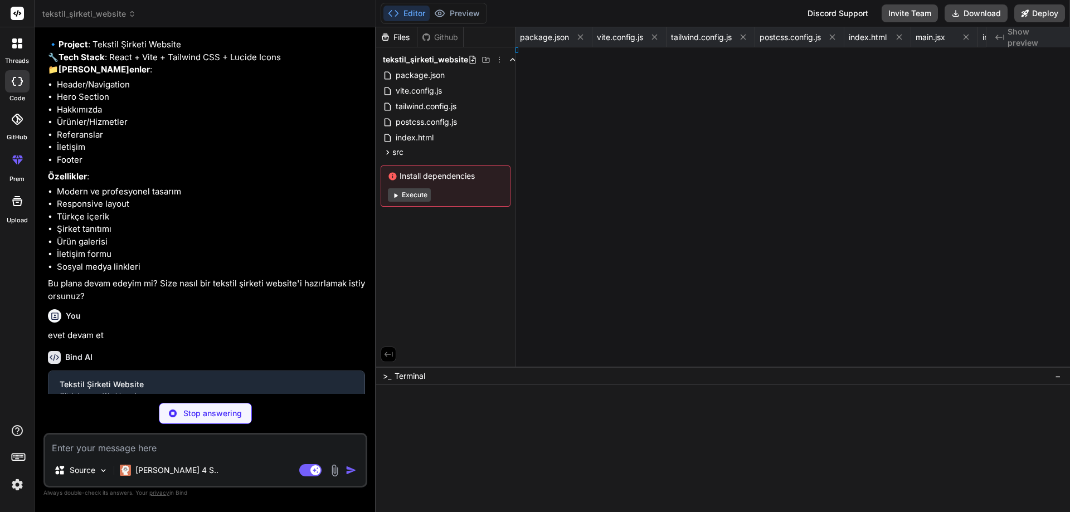
scroll to position [0, 628]
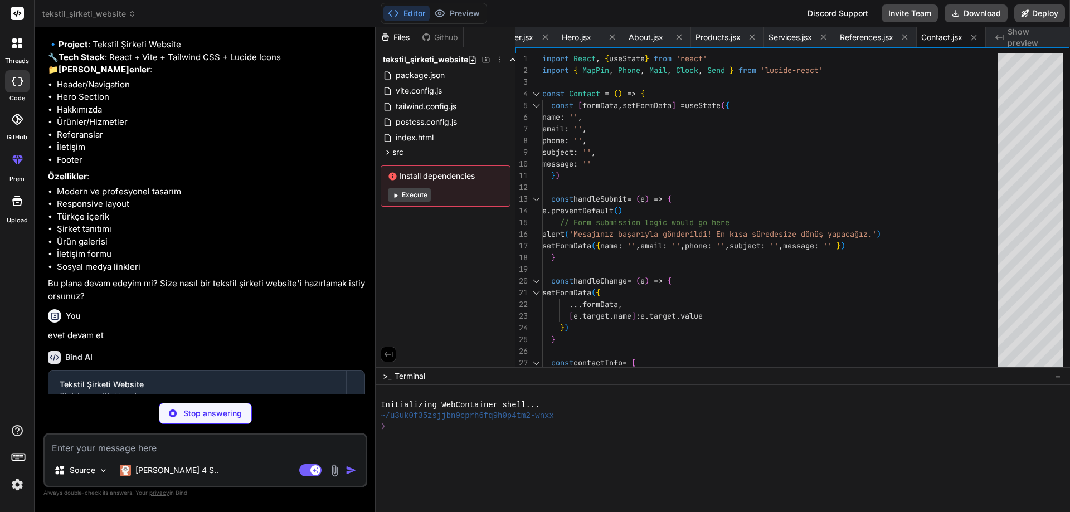
click at [419, 194] on button "Execute" at bounding box center [409, 194] width 43 height 13
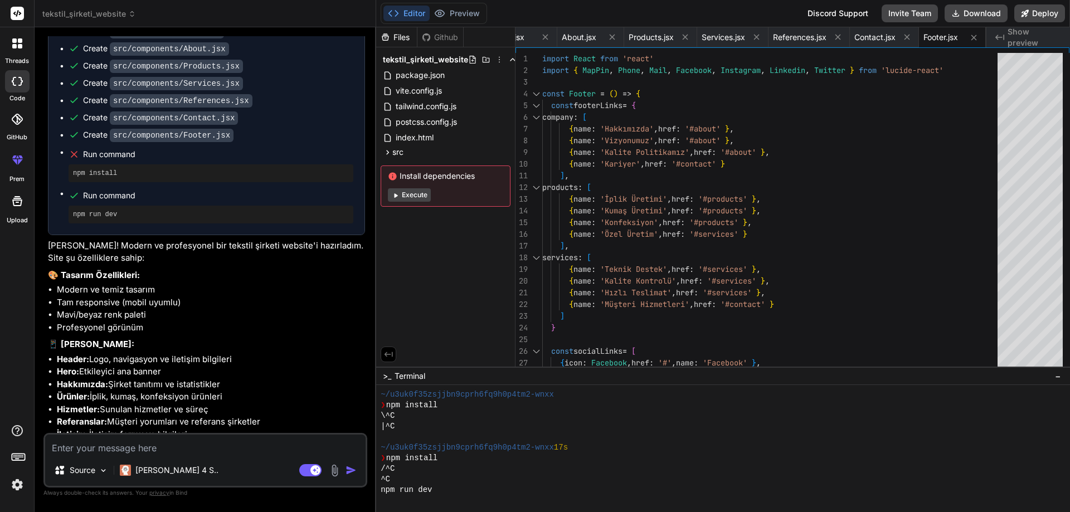
scroll to position [922, 0]
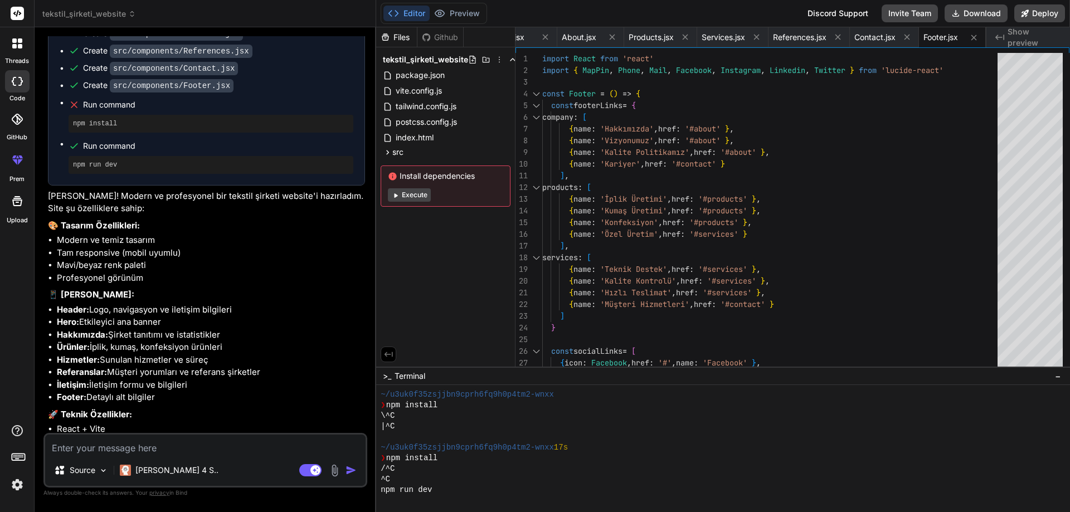
click at [413, 195] on button "Execute" at bounding box center [409, 194] width 43 height 13
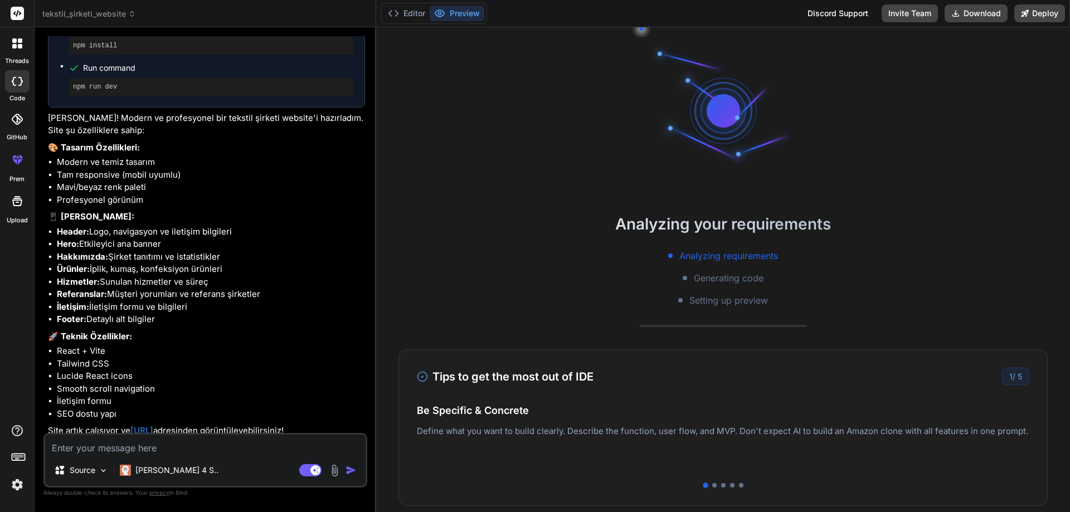
scroll to position [1019, 0]
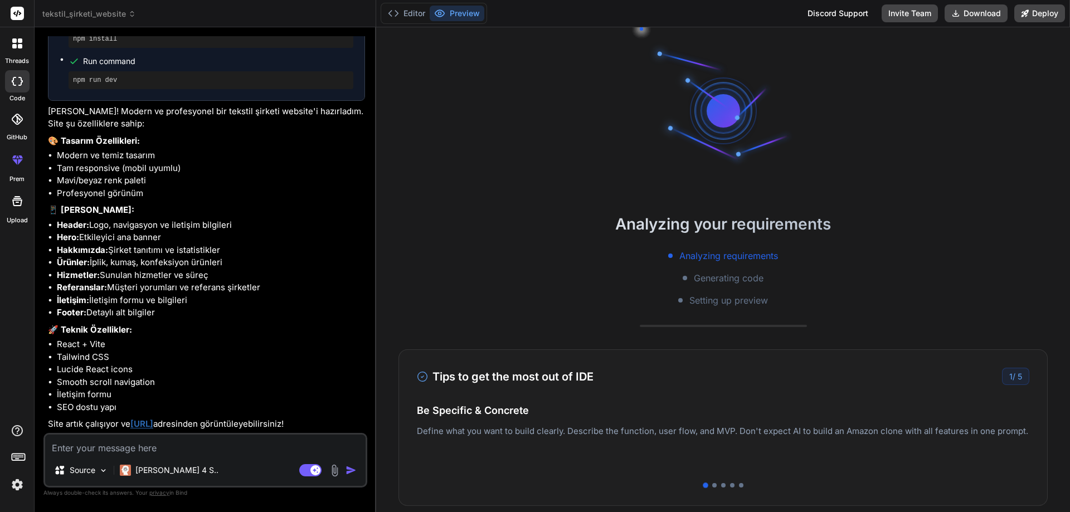
click at [956, 396] on div "Tips to get the most out of IDE 1 / 5 Be Specific & Concrete Define what you wa…" at bounding box center [724, 428] width 650 height 157
drag, startPoint x: 803, startPoint y: 435, endPoint x: 675, endPoint y: 437, distance: 128.2
click at [685, 433] on div "Easy Deployment Deploy your Next.js and React projects to Vercel. For Node.js b…" at bounding box center [723, 438] width 613 height 49
click at [713, 487] on div at bounding box center [715, 485] width 4 height 4
click at [960, 395] on div "Tips to get the most out of IDE 2 / 5 Be Specific & Concrete Define what you wa…" at bounding box center [724, 428] width 650 height 157
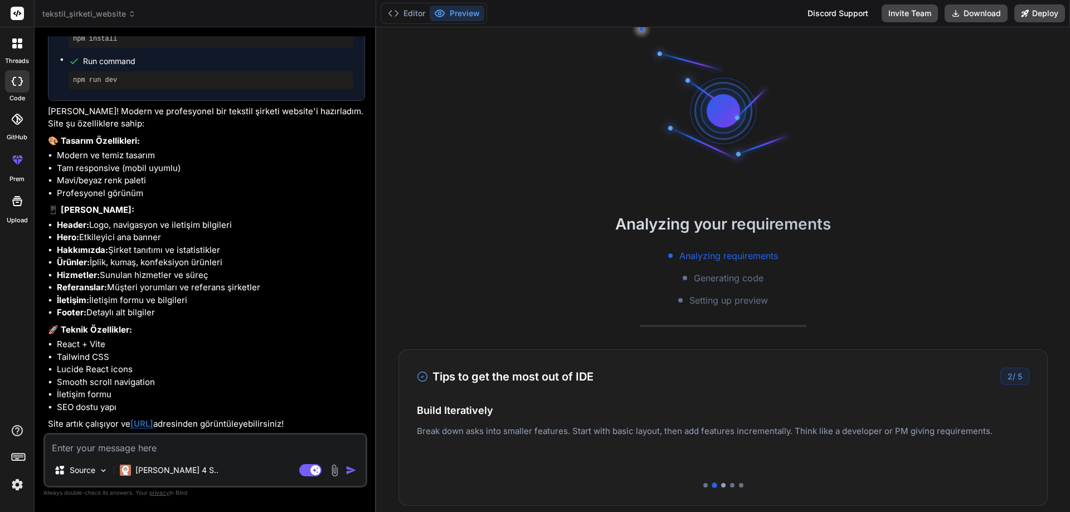
click at [721, 485] on div at bounding box center [723, 485] width 4 height 4
click at [730, 485] on div at bounding box center [732, 485] width 4 height 4
click at [739, 487] on div at bounding box center [723, 485] width 613 height 4
click at [739, 487] on div at bounding box center [741, 485] width 4 height 4
click at [462, 13] on button "Preview" at bounding box center [457, 14] width 55 height 16
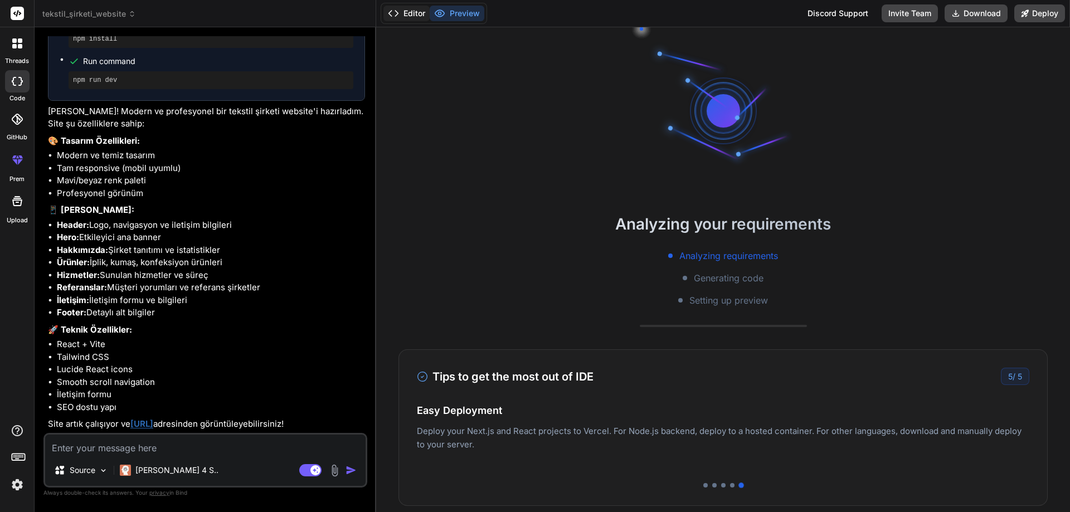
click at [414, 8] on button "Editor" at bounding box center [407, 14] width 46 height 16
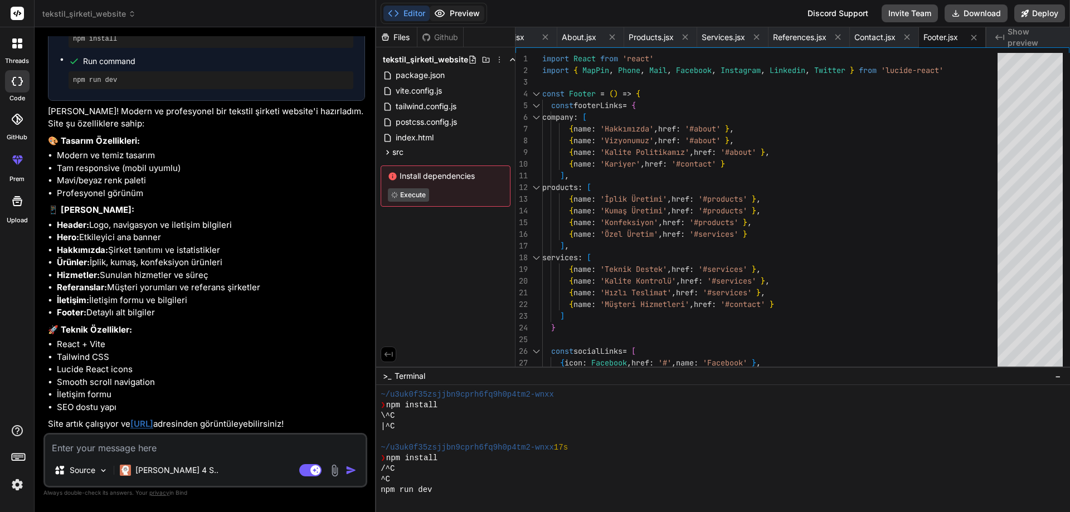
click at [468, 11] on button "Preview" at bounding box center [457, 14] width 55 height 16
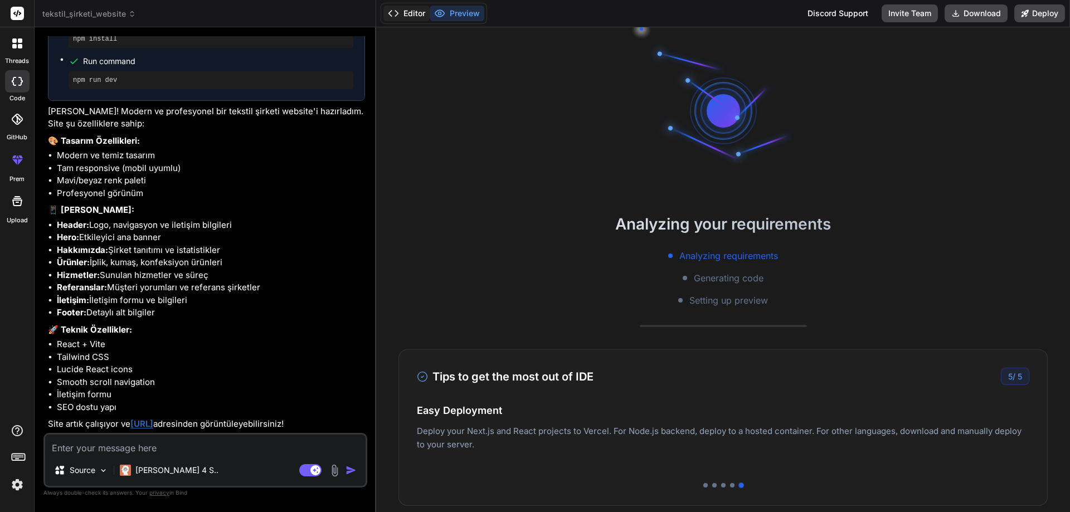
click at [424, 11] on button "Editor" at bounding box center [407, 14] width 46 height 16
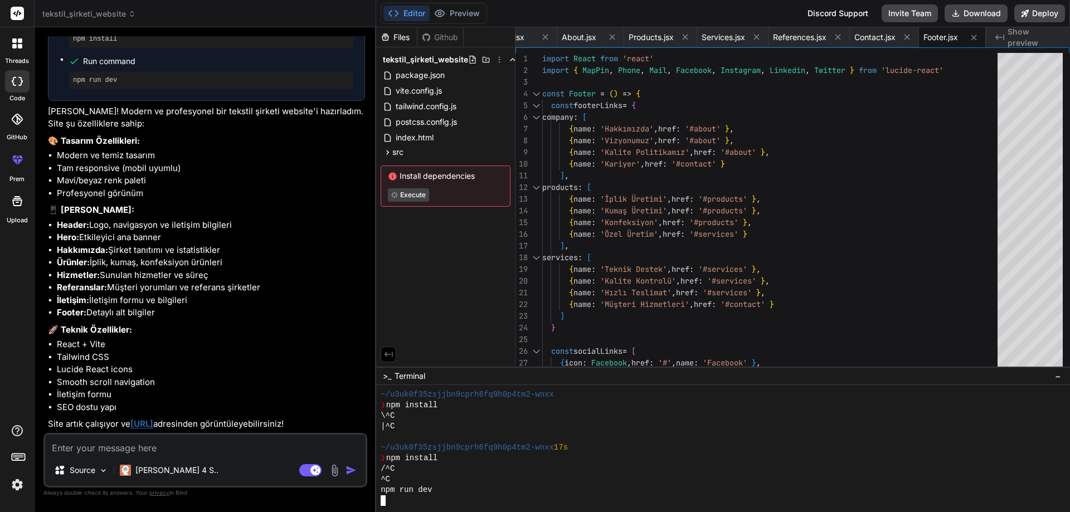
click at [478, 485] on div "npm run dev" at bounding box center [718, 490] width 675 height 11
click at [417, 12] on button "Editor" at bounding box center [407, 14] width 46 height 16
click at [463, 14] on button "Preview" at bounding box center [457, 14] width 55 height 16
click at [418, 15] on button "Editor" at bounding box center [407, 14] width 46 height 16
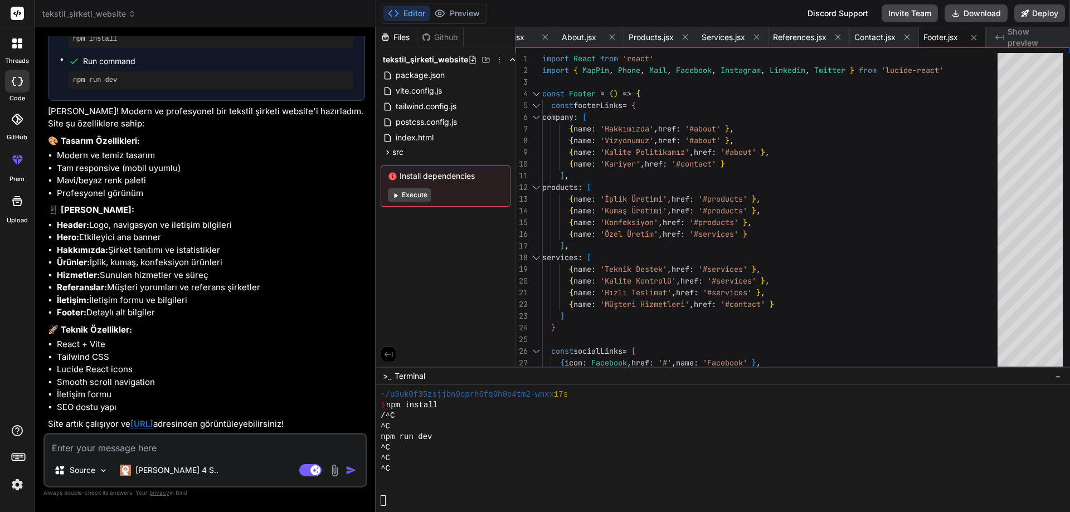
click at [420, 479] on div at bounding box center [718, 479] width 675 height 11
click at [547, 38] on icon at bounding box center [545, 36] width 9 height 9
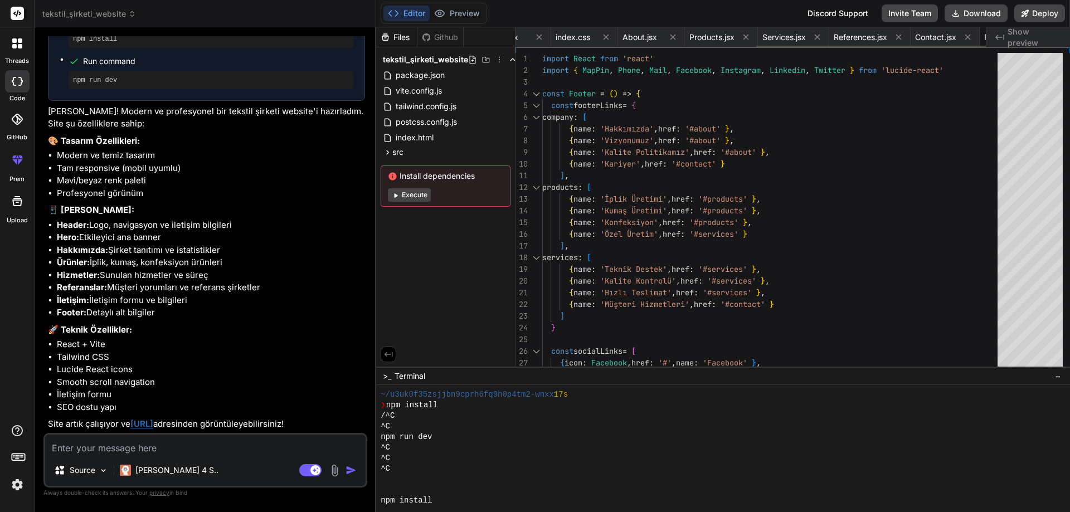
click at [544, 38] on icon at bounding box center [539, 36] width 9 height 9
click at [547, 38] on icon at bounding box center [545, 36] width 9 height 9
click at [545, 38] on icon at bounding box center [540, 36] width 9 height 9
click at [547, 38] on icon at bounding box center [545, 36] width 9 height 9
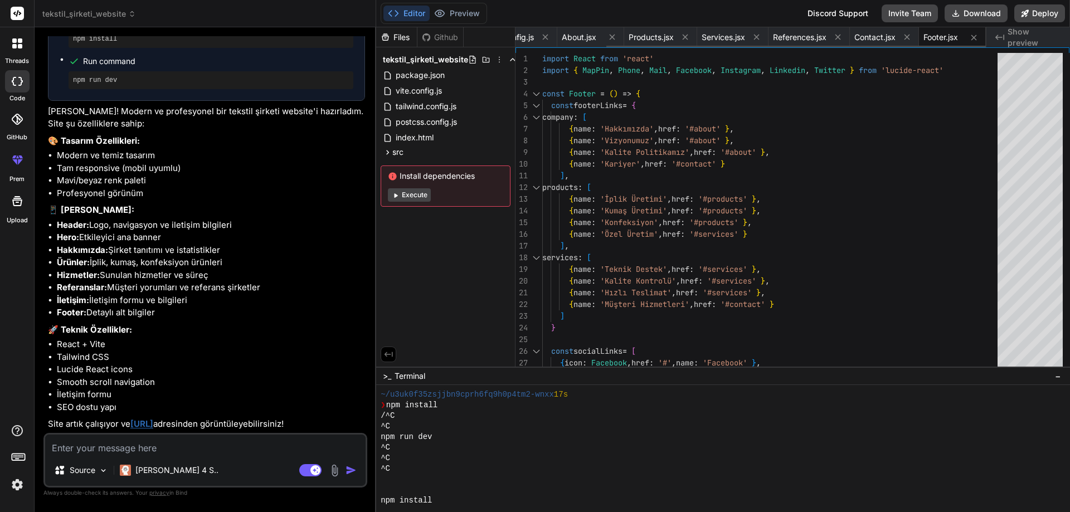
scroll to position [0, 38]
click at [547, 38] on icon at bounding box center [542, 36] width 9 height 9
click at [547, 38] on span "About.jsx" at bounding box center [537, 37] width 35 height 11
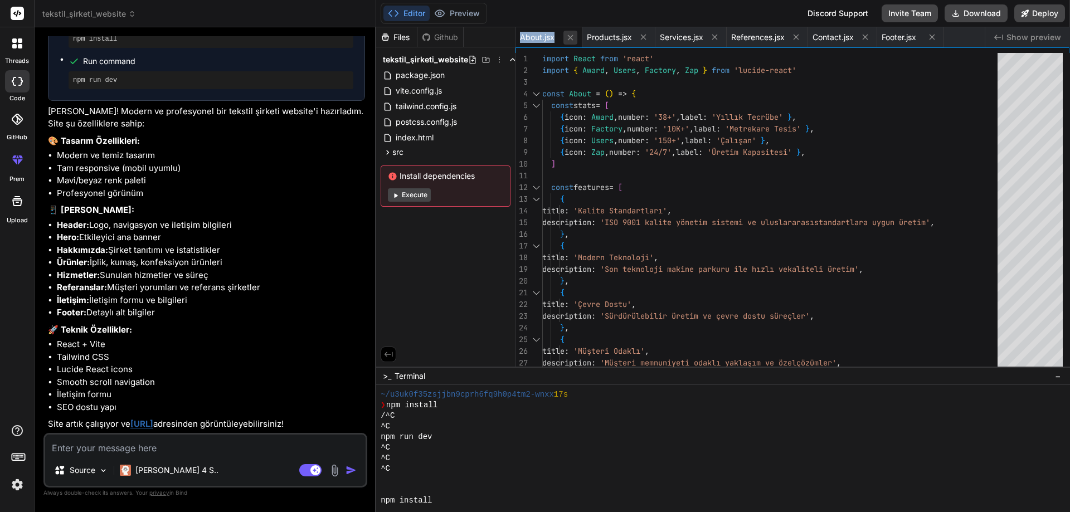
click at [574, 37] on icon at bounding box center [570, 37] width 9 height 9
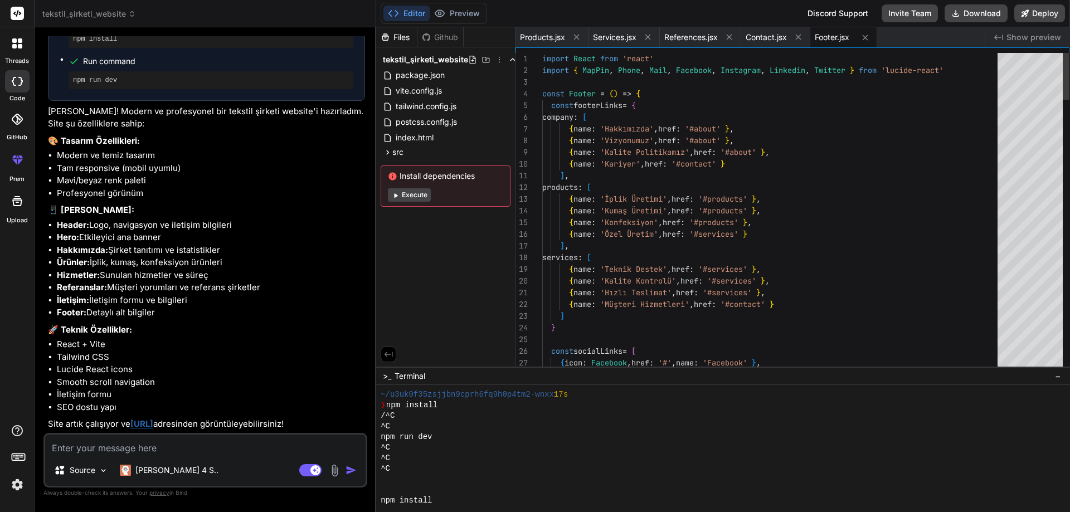
click at [574, 37] on icon at bounding box center [576, 36] width 9 height 9
click at [643, 37] on icon at bounding box center [647, 36] width 9 height 9
click at [574, 37] on span "References.jsx" at bounding box center [547, 37] width 54 height 11
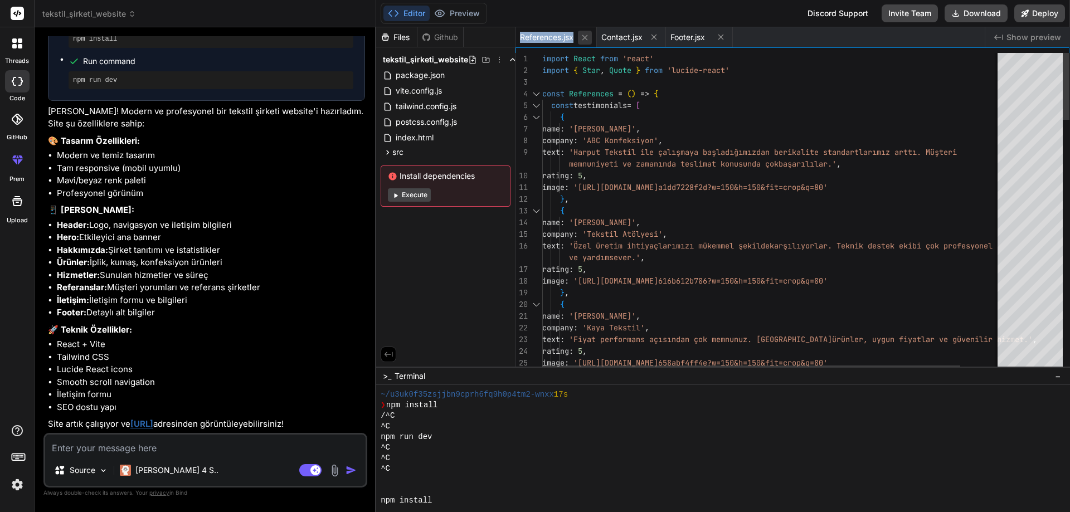
click at [585, 37] on icon at bounding box center [584, 37] width 9 height 9
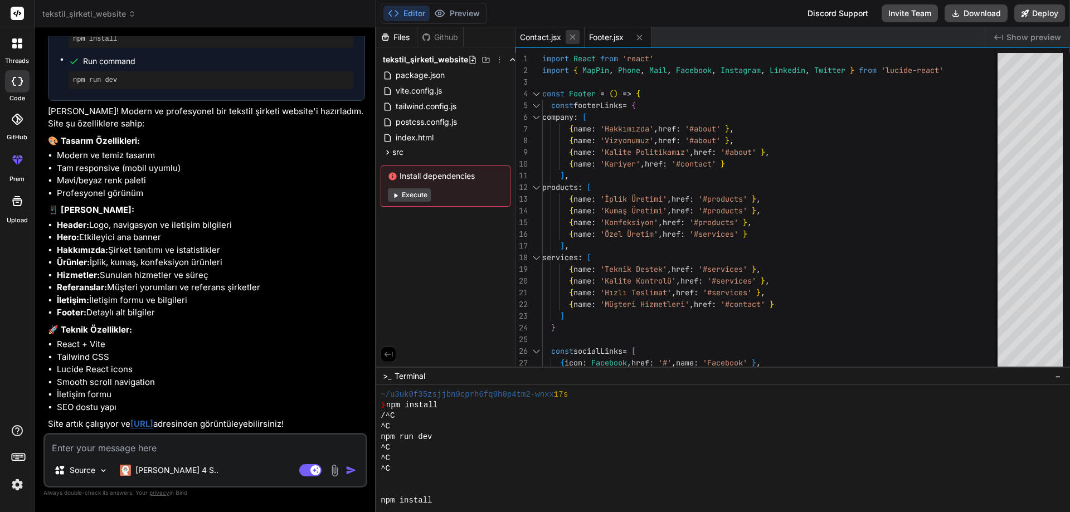
click at [574, 38] on icon at bounding box center [573, 38] width 6 height 6
click at [571, 38] on icon at bounding box center [571, 38] width 6 height 6
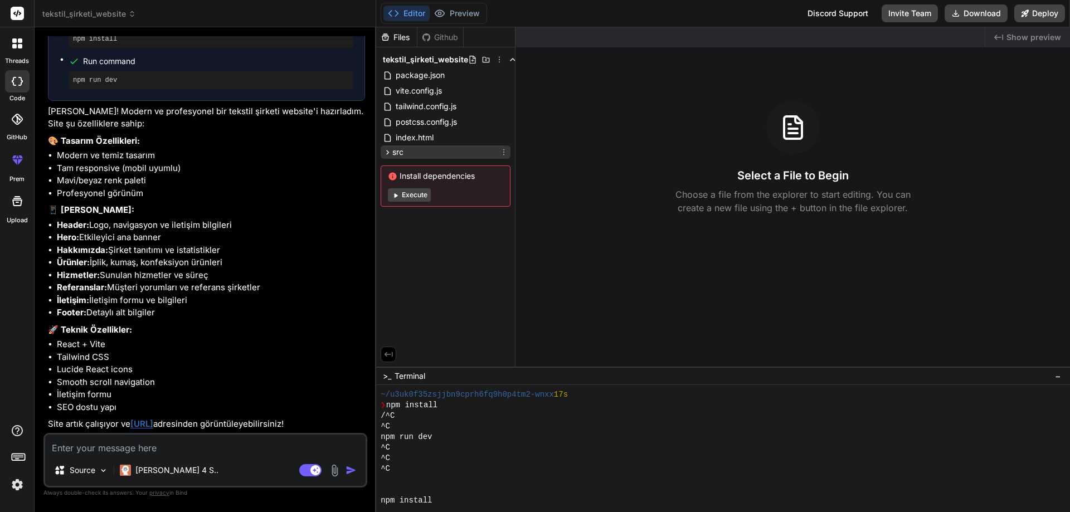
click at [443, 151] on div "src" at bounding box center [446, 152] width 130 height 13
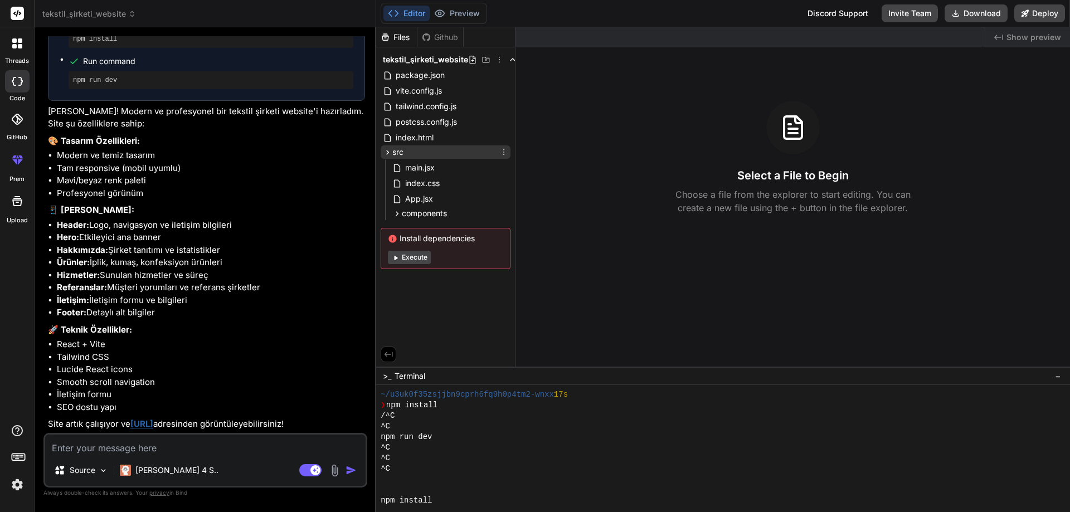
click at [443, 151] on div "src" at bounding box center [446, 152] width 130 height 13
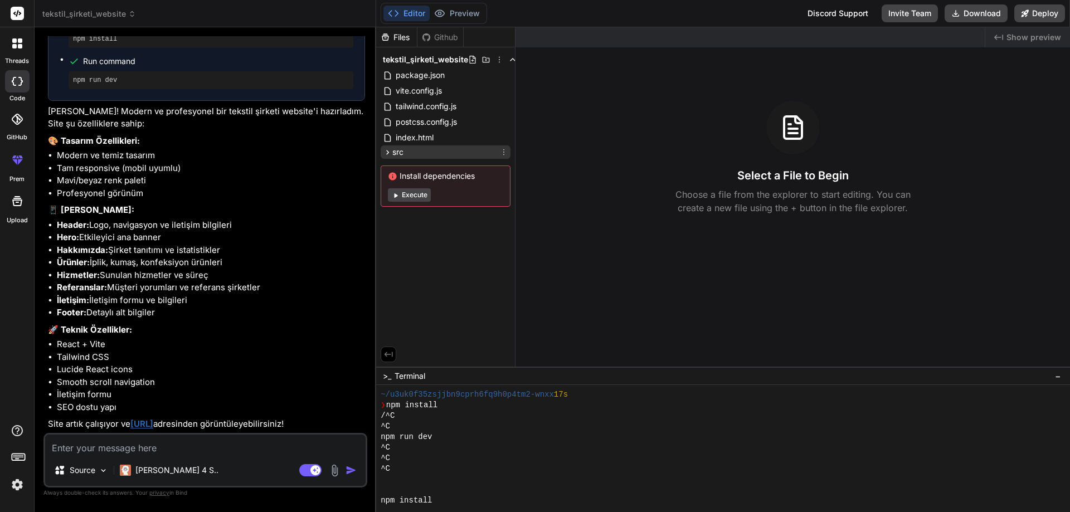
click at [443, 157] on div "src" at bounding box center [446, 152] width 130 height 13
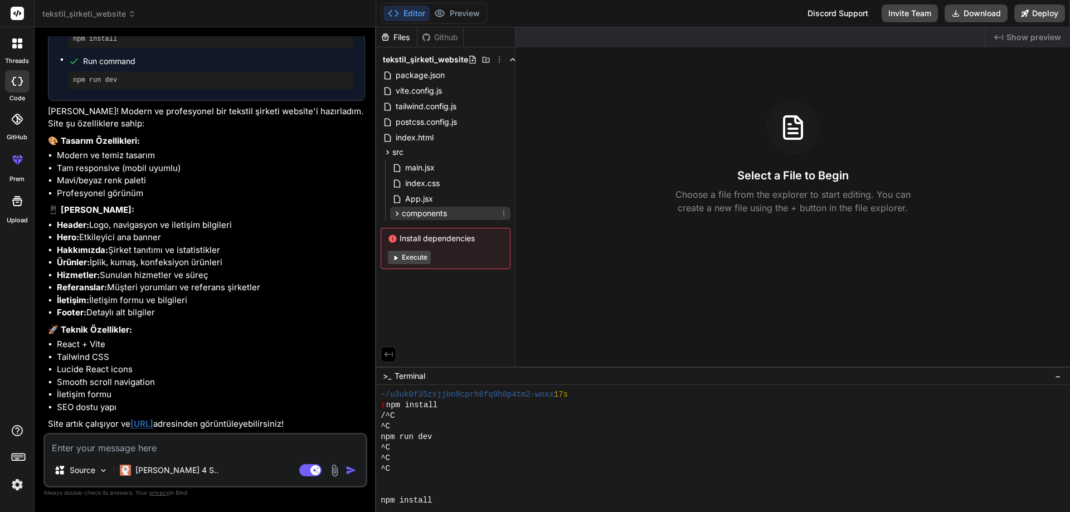
click at [439, 210] on span "components" at bounding box center [424, 213] width 45 height 11
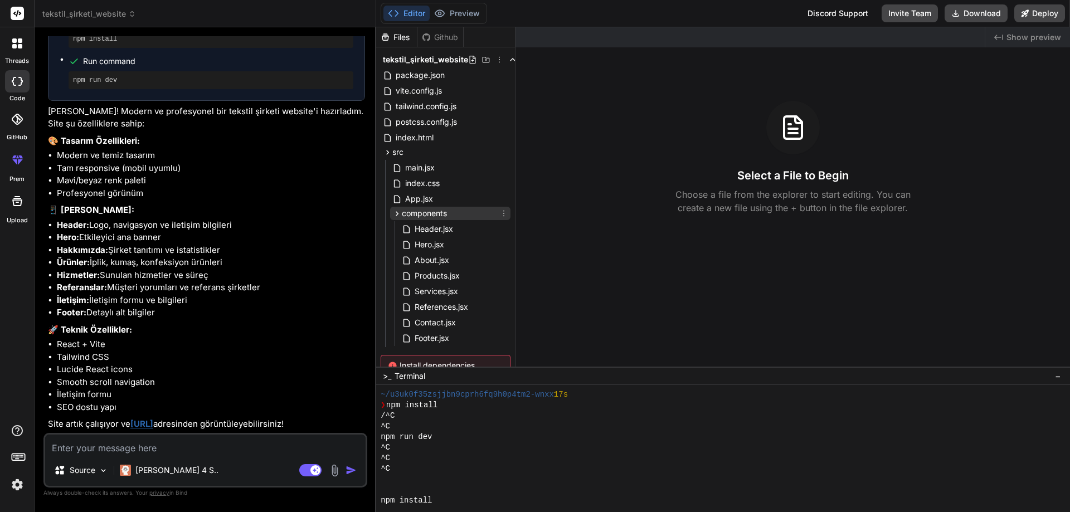
click at [445, 211] on span "components" at bounding box center [424, 213] width 45 height 11
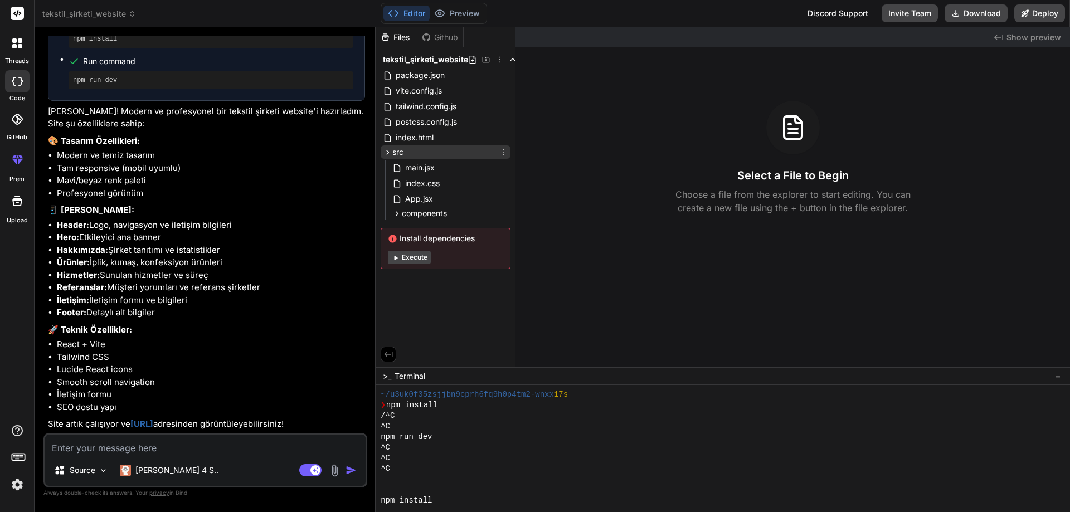
click at [432, 152] on div "src" at bounding box center [446, 152] width 130 height 13
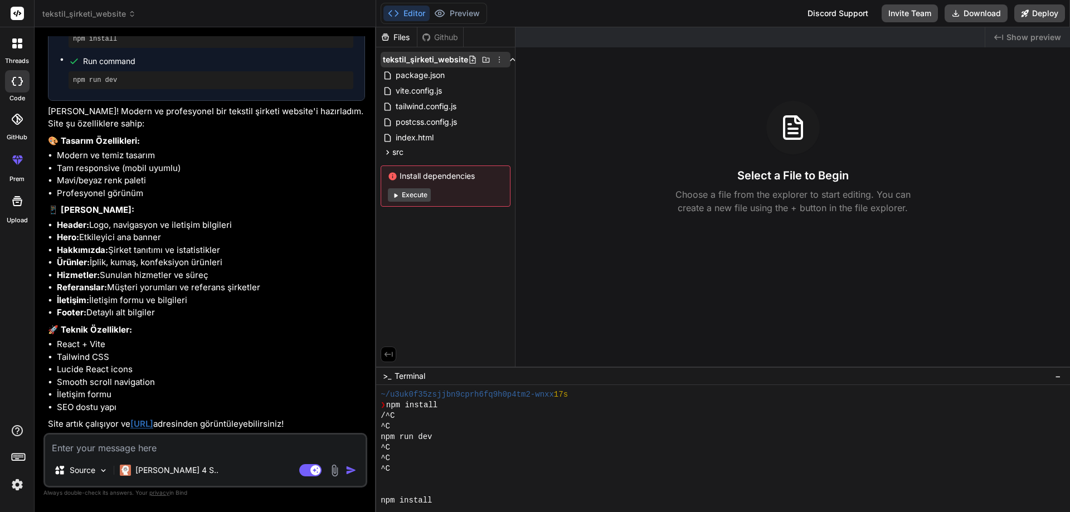
click at [468, 59] on icon at bounding box center [472, 59] width 9 height 9
click at [452, 35] on div "Github" at bounding box center [441, 37] width 46 height 11
click at [411, 33] on div "Files" at bounding box center [396, 37] width 41 height 11
click at [992, 14] on button "Download" at bounding box center [976, 13] width 63 height 18
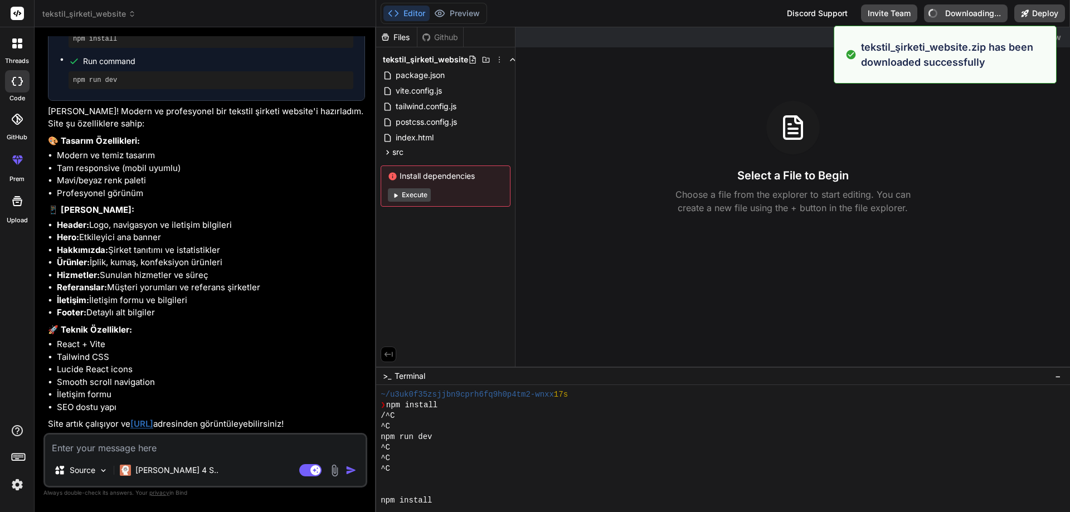
click at [411, 12] on button "Editor" at bounding box center [407, 14] width 46 height 16
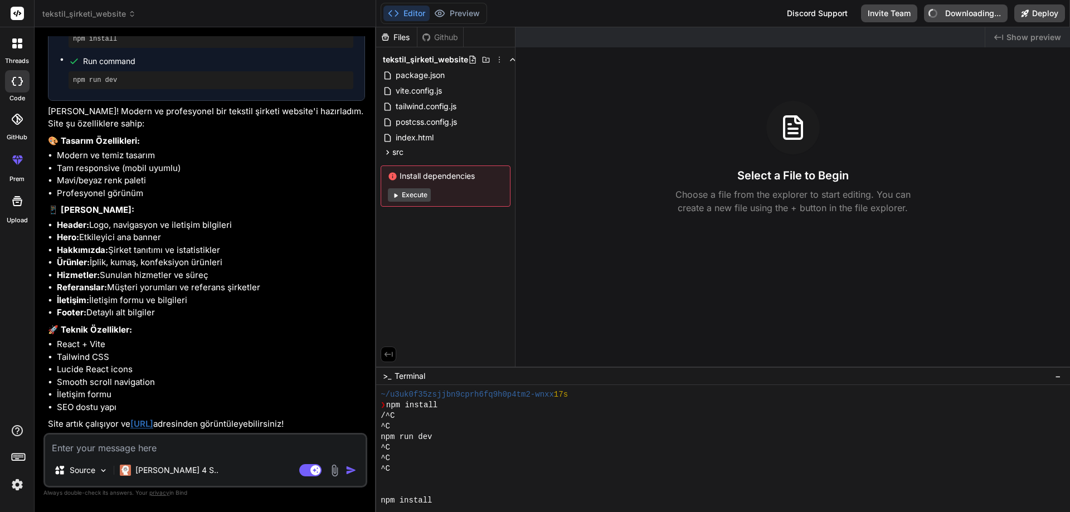
scroll to position [1019, 0]
click at [410, 11] on button "Editor" at bounding box center [407, 14] width 46 height 16
click at [509, 460] on div "^C" at bounding box center [718, 458] width 675 height 11
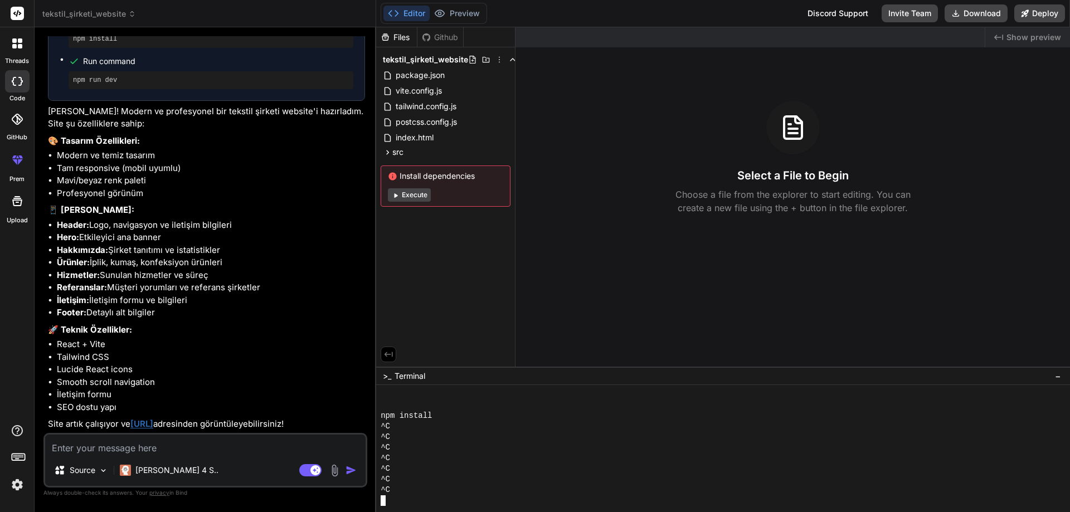
click at [1039, 38] on span "Show preview" at bounding box center [1034, 37] width 55 height 11
click at [440, 41] on div "Github" at bounding box center [441, 37] width 46 height 11
click at [508, 59] on icon at bounding box center [512, 59] width 9 height 9
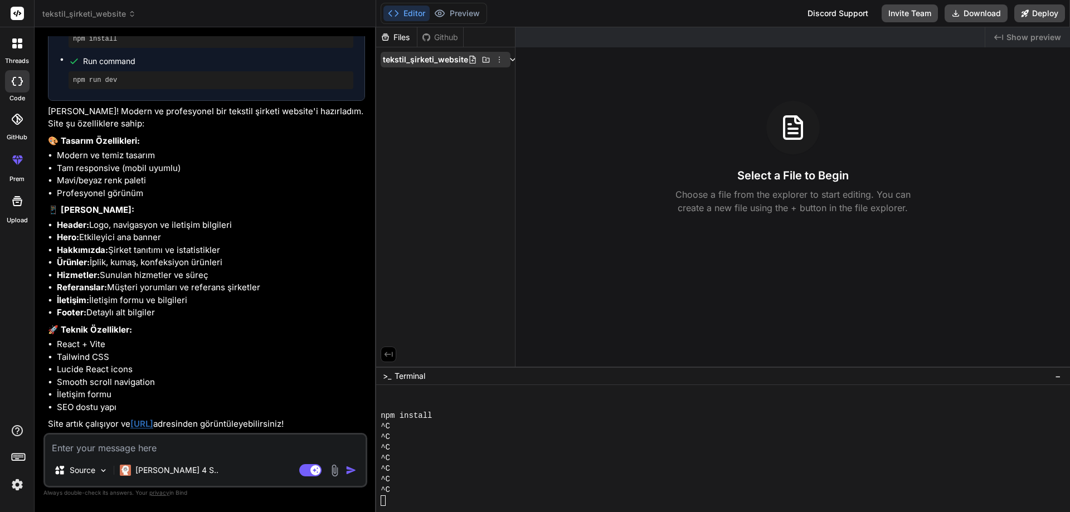
click at [508, 59] on icon at bounding box center [512, 59] width 9 height 9
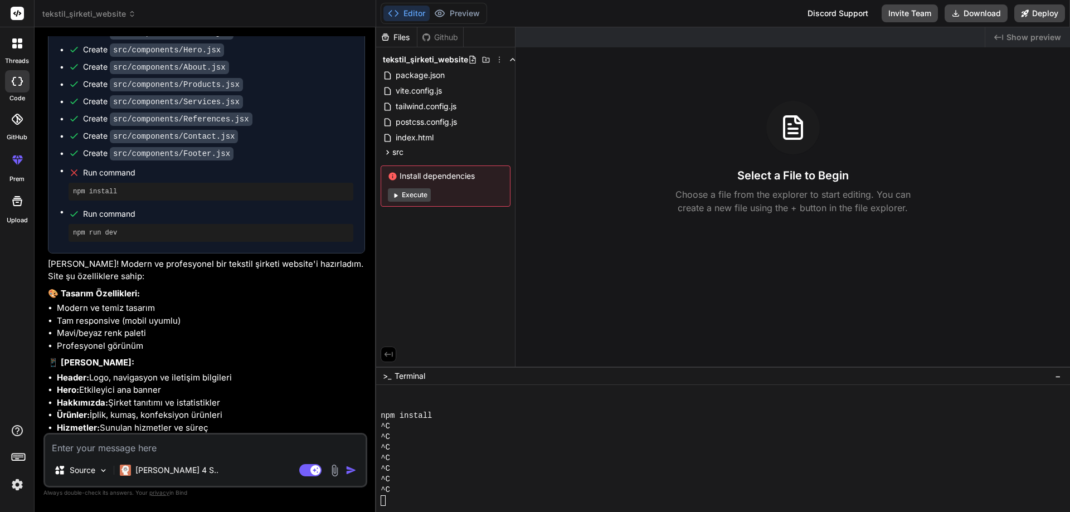
scroll to position [851, 0]
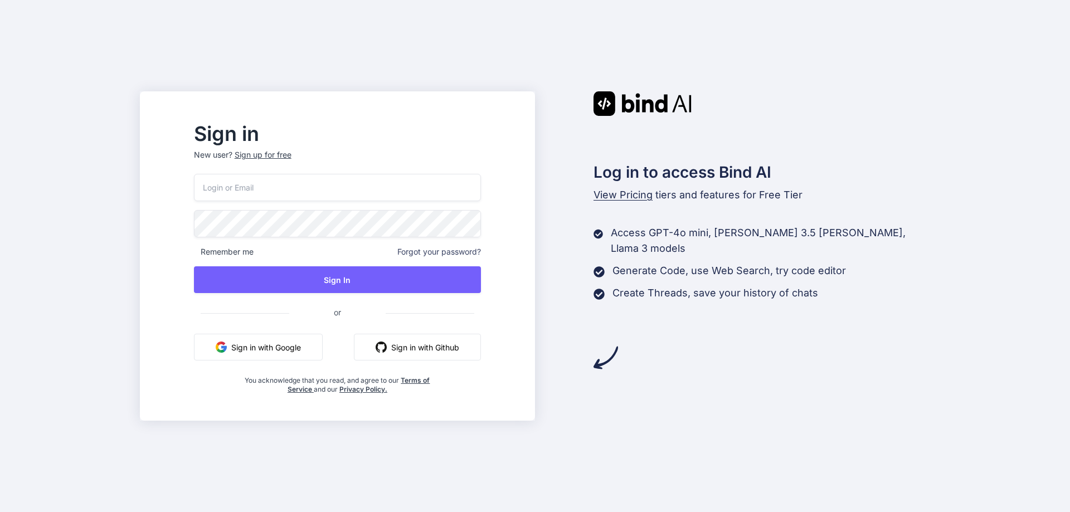
click at [308, 346] on button "Sign in with Google" at bounding box center [258, 347] width 129 height 27
